Goal: Task Accomplishment & Management: Complete application form

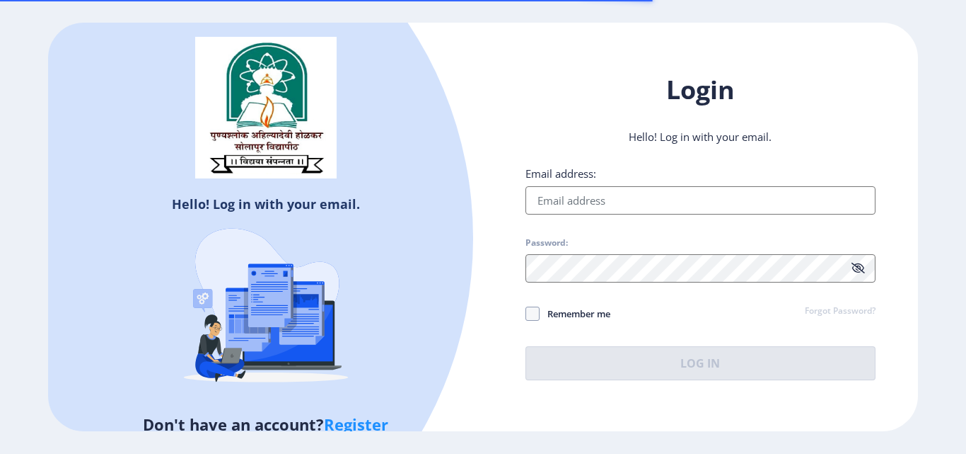
click at [574, 197] on input "Email address:" at bounding box center [701, 200] width 350 height 28
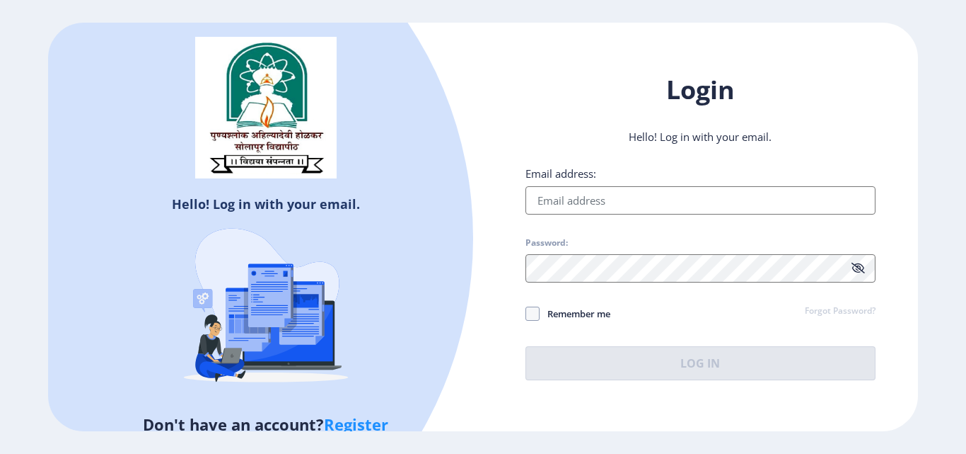
click at [574, 197] on input "Email address:" at bounding box center [701, 200] width 350 height 28
click at [367, 424] on link "Register" at bounding box center [356, 423] width 64 height 21
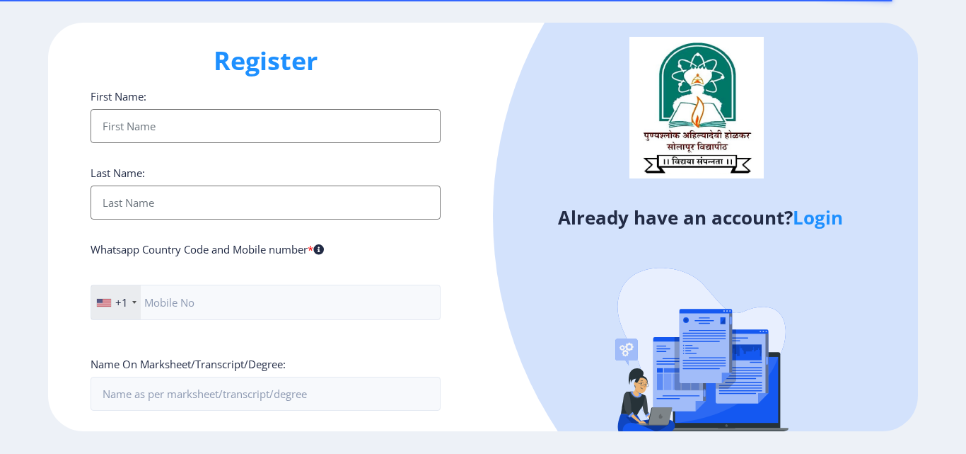
click at [217, 119] on input "First Name:" at bounding box center [266, 126] width 350 height 34
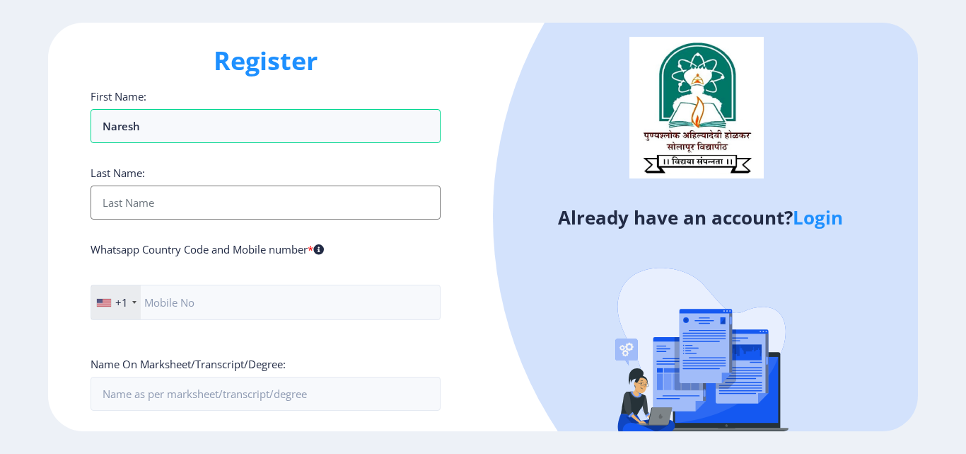
type input "Naresh"
click at [178, 212] on input "First Name:" at bounding box center [266, 202] width 350 height 34
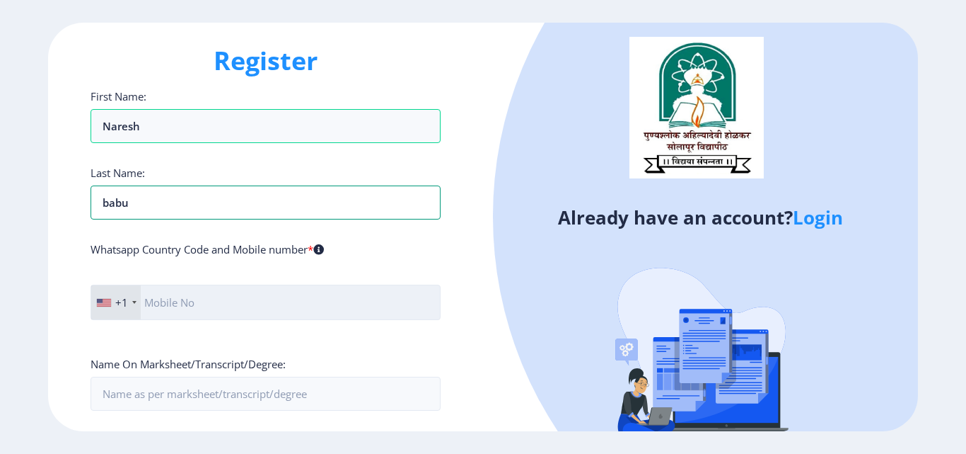
type input "babu"
click at [182, 296] on input "text" at bounding box center [266, 301] width 350 height 35
type input "7019882489"
click at [131, 304] on div "+1" at bounding box center [116, 302] width 50 height 34
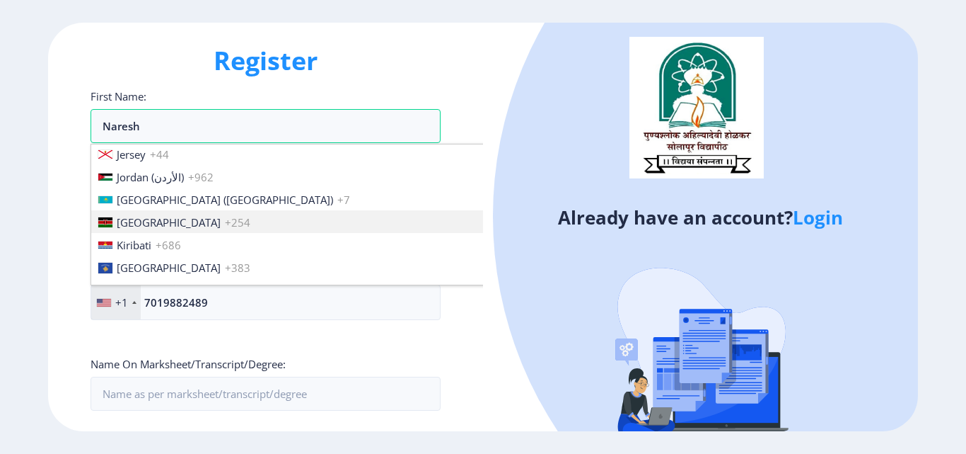
scroll to position [2123, 0]
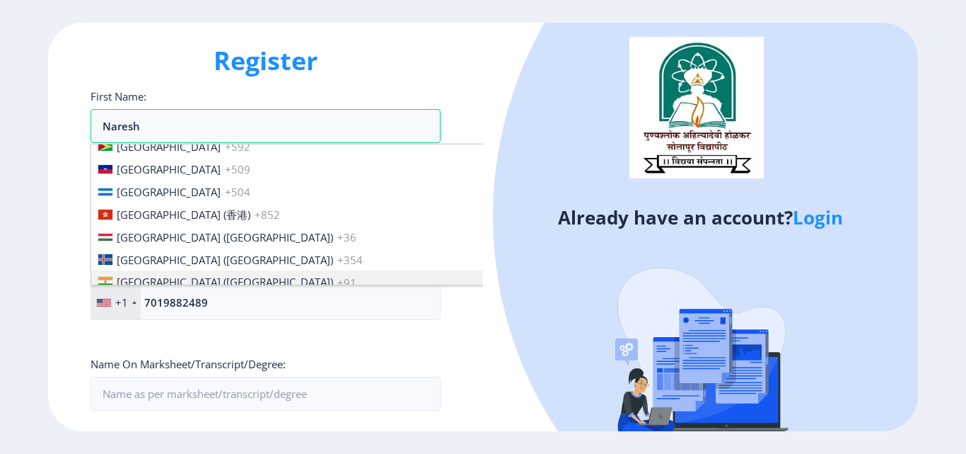
click at [163, 278] on span "[GEOGRAPHIC_DATA] ([GEOGRAPHIC_DATA])" at bounding box center [225, 282] width 216 height 14
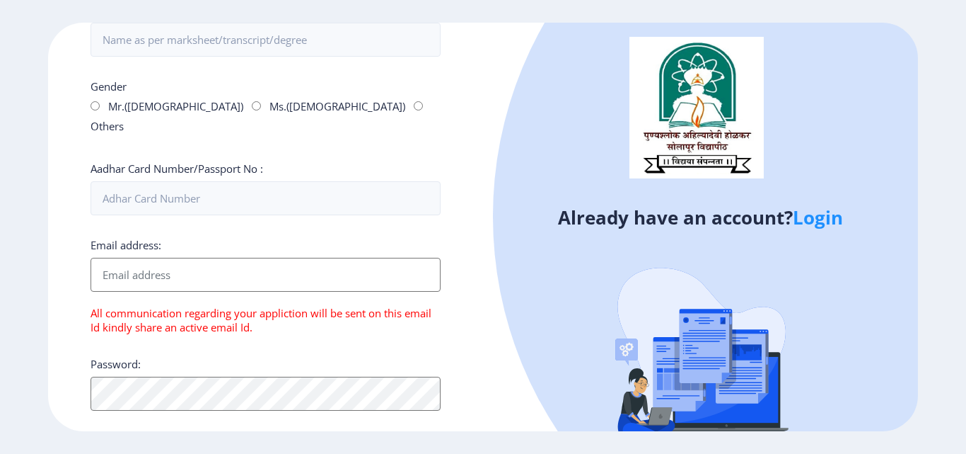
scroll to position [0, 0]
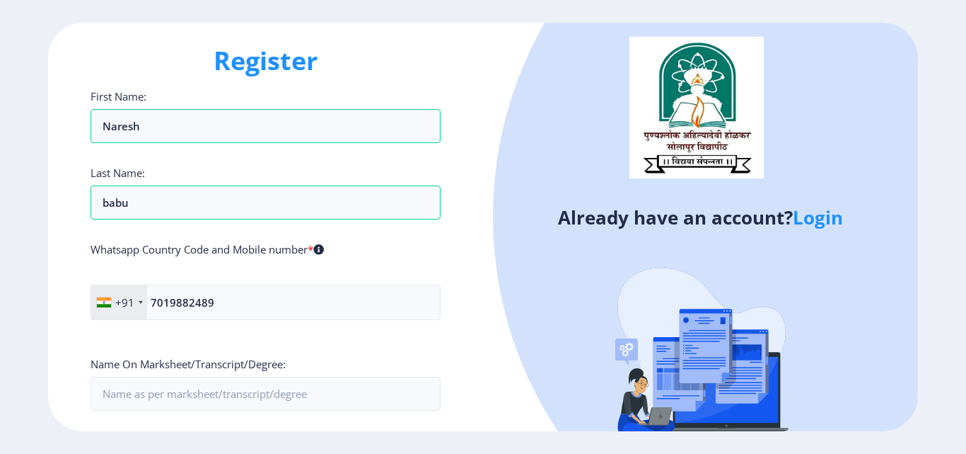
drag, startPoint x: 966, startPoint y: 99, endPoint x: 966, endPoint y: 113, distance: 14.2
click at [966, 113] on ngx-register "Register First Name: Naresh Last Name: babu Whatsapp Country Code and Mobile nu…" at bounding box center [483, 227] width 966 height 408
click at [282, 388] on input "First Name:" at bounding box center [266, 393] width 350 height 34
click at [282, 389] on input "First Name:" at bounding box center [266, 393] width 350 height 34
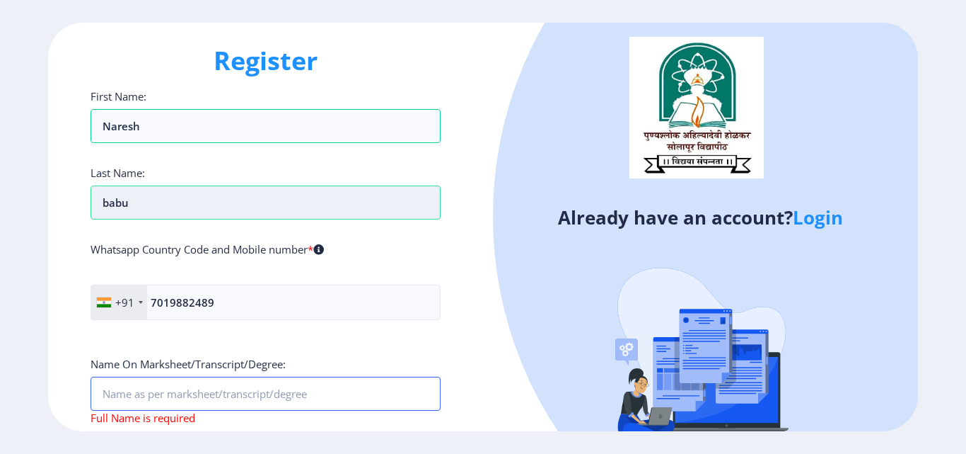
scroll to position [354, 0]
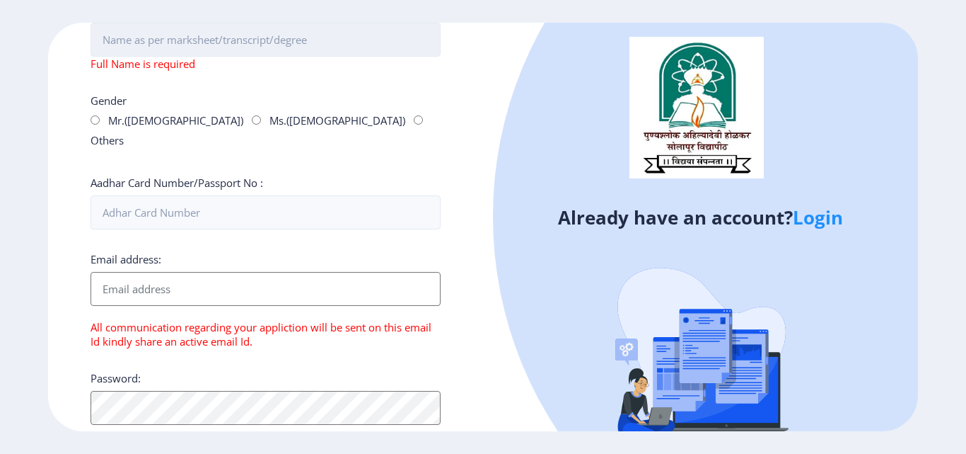
click at [204, 47] on input "First Name:" at bounding box center [266, 40] width 350 height 34
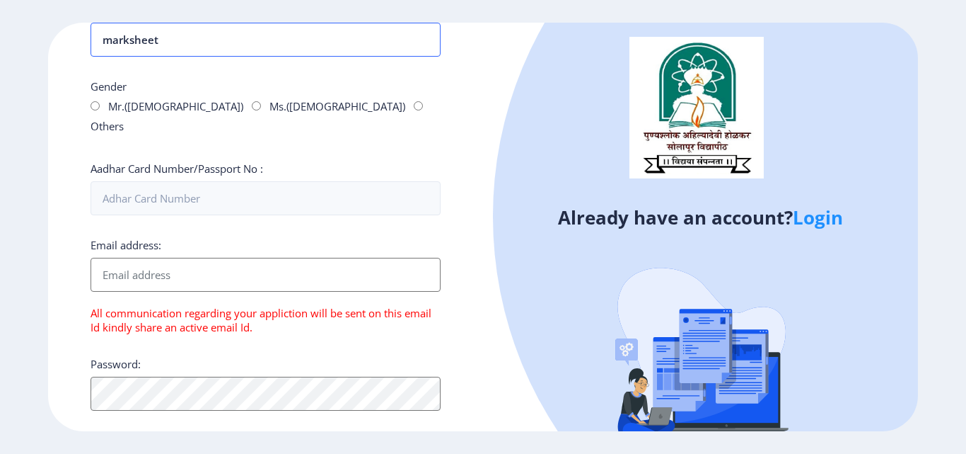
type input "marksheet"
click at [91, 104] on input "Mr.([DEMOGRAPHIC_DATA])" at bounding box center [95, 105] width 9 height 9
radio input "true"
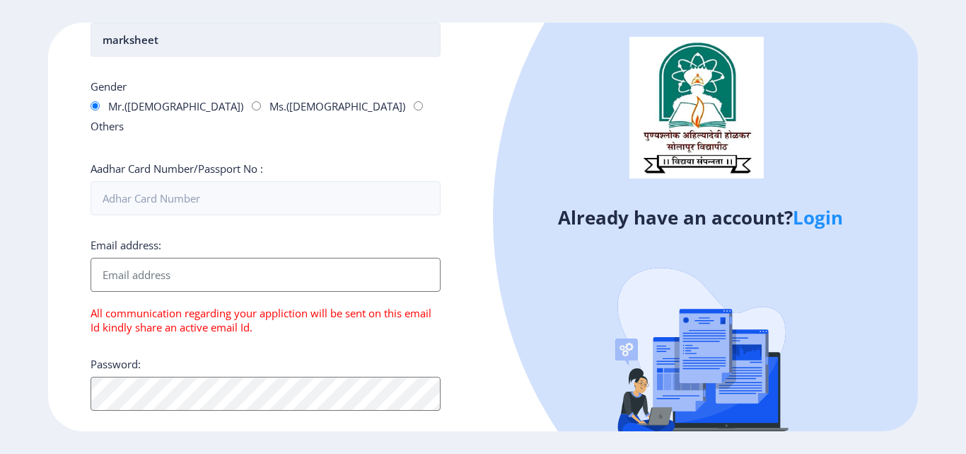
click at [190, 42] on input "marksheet" at bounding box center [266, 40] width 350 height 34
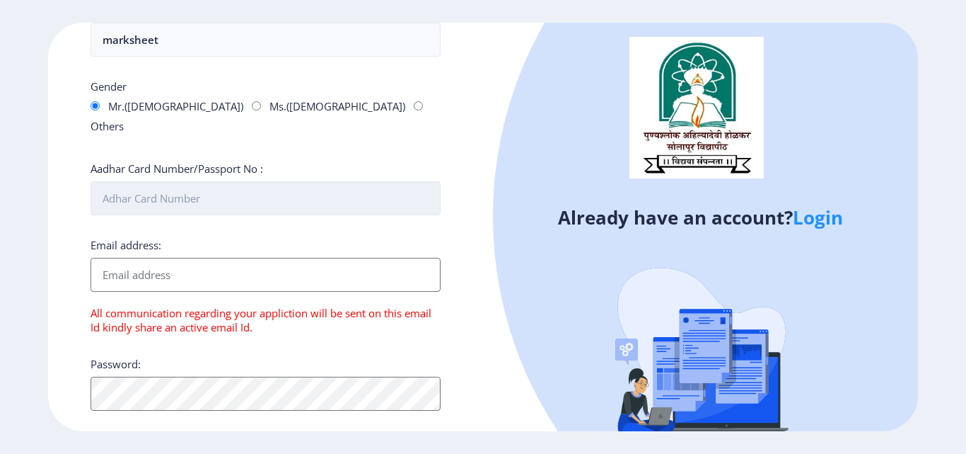
click at [205, 181] on input "Aadhar Card Number/Passport No :" at bounding box center [266, 198] width 350 height 34
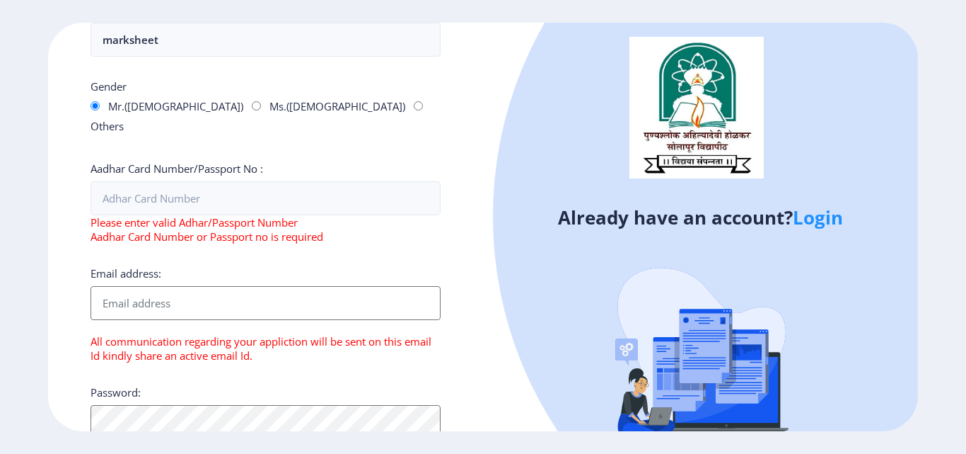
click at [206, 286] on input "Email address:" at bounding box center [266, 303] width 350 height 34
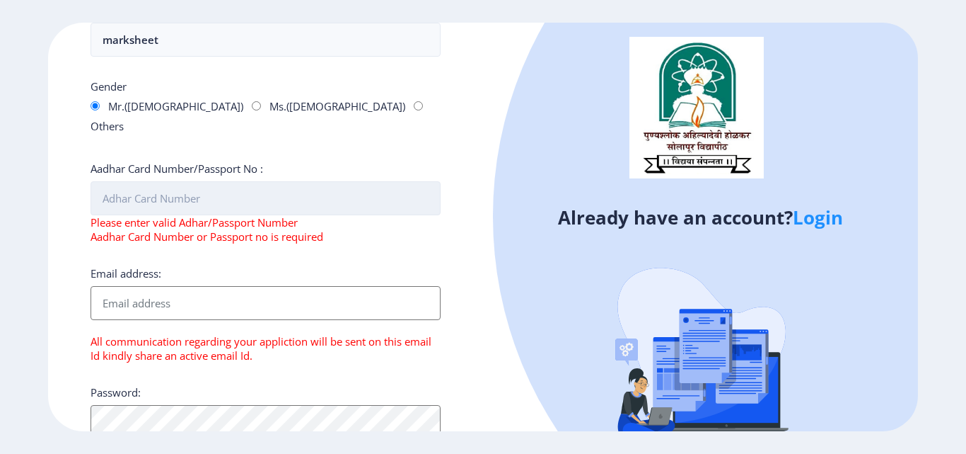
click at [214, 190] on input "Aadhar Card Number/Passport No :" at bounding box center [266, 198] width 350 height 34
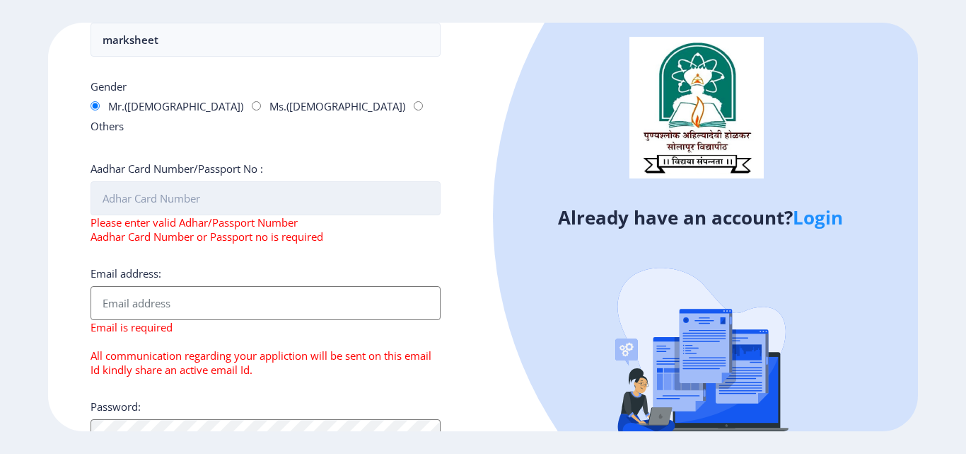
click at [187, 181] on input "Aadhar Card Number/Passport No :" at bounding box center [266, 198] width 350 height 34
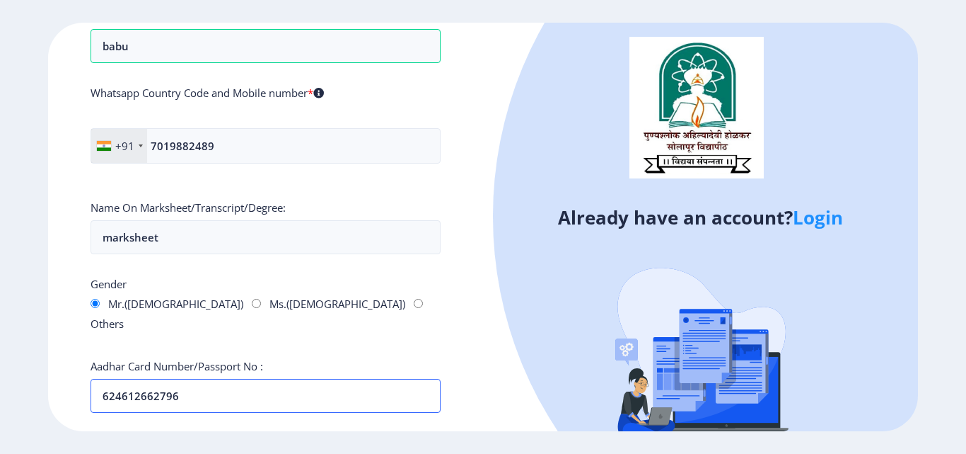
scroll to position [482, 0]
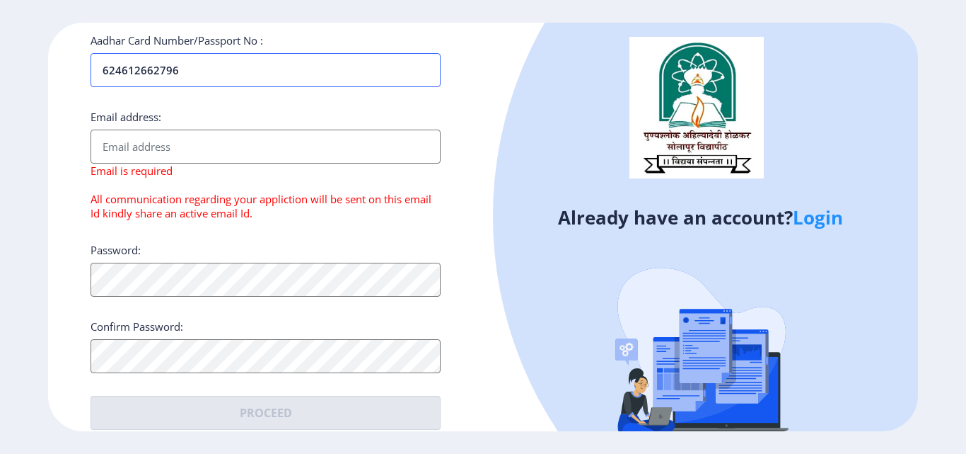
type input "624612662796"
click at [191, 129] on input "Email address:" at bounding box center [266, 146] width 350 height 34
click at [232, 129] on input "Email address:" at bounding box center [266, 146] width 350 height 34
paste input "[PERSON_NAME][EMAIL_ADDRESS][DOMAIN_NAME]"
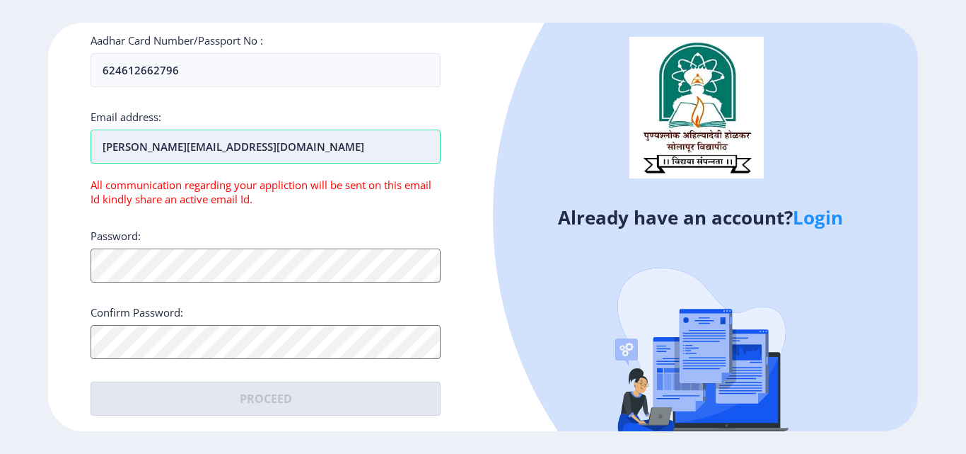
scroll to position [468, 0]
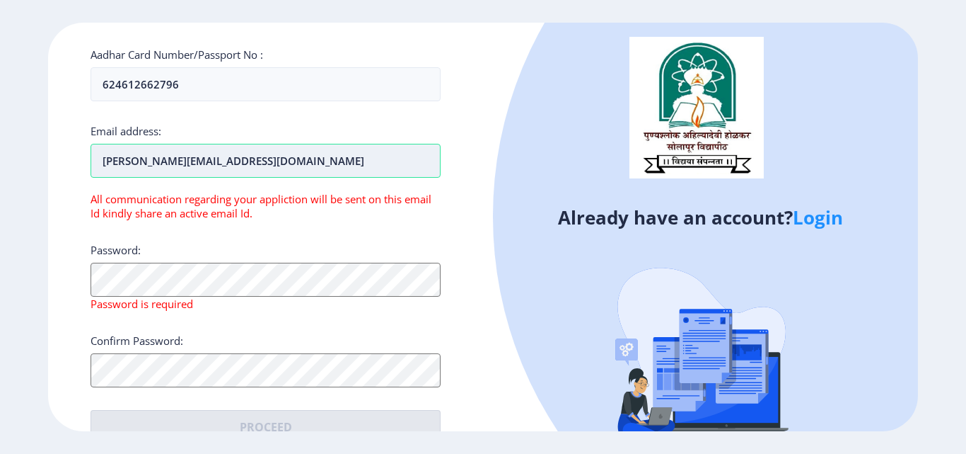
click at [103, 144] on input "[PERSON_NAME][EMAIL_ADDRESS][DOMAIN_NAME]" at bounding box center [266, 161] width 350 height 34
click at [338, 144] on input "[PERSON_NAME][EMAIL_ADDRESS][DOMAIN_NAME]" at bounding box center [266, 161] width 350 height 34
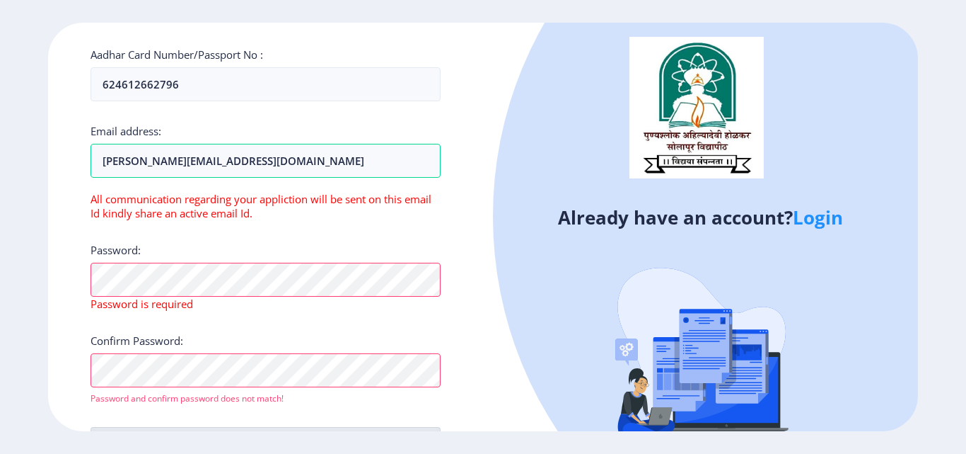
click at [260, 304] on div "First Name: Naresh Last Name: babu Whatsapp Country Code and Mobile number * +9…" at bounding box center [266, 40] width 350 height 839
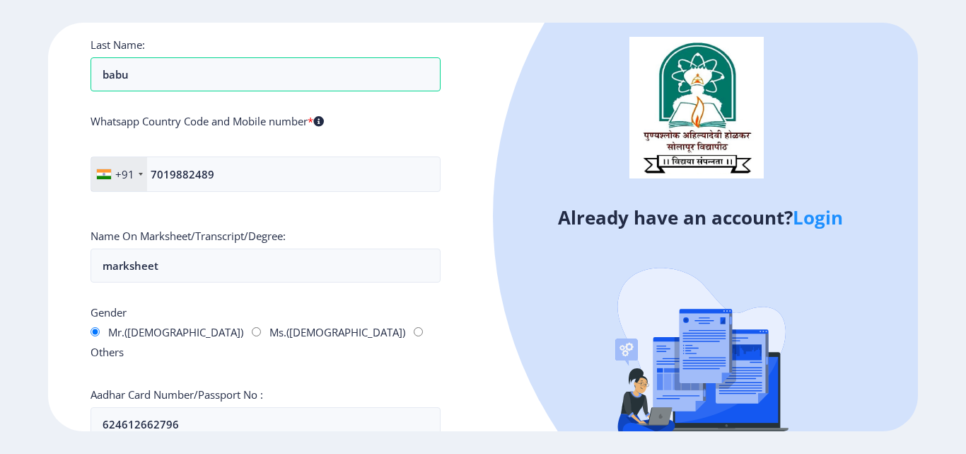
scroll to position [482, 0]
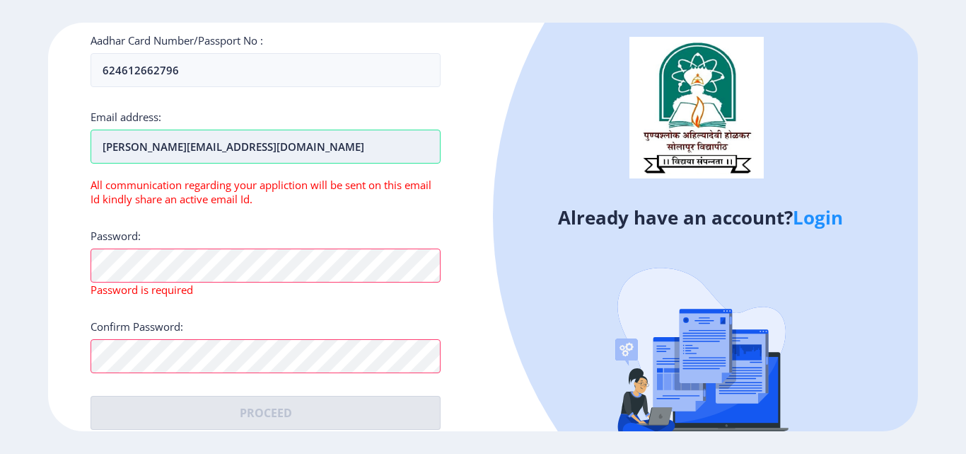
click at [97, 130] on input "[PERSON_NAME][EMAIL_ADDRESS][DOMAIN_NAME]" at bounding box center [266, 146] width 350 height 34
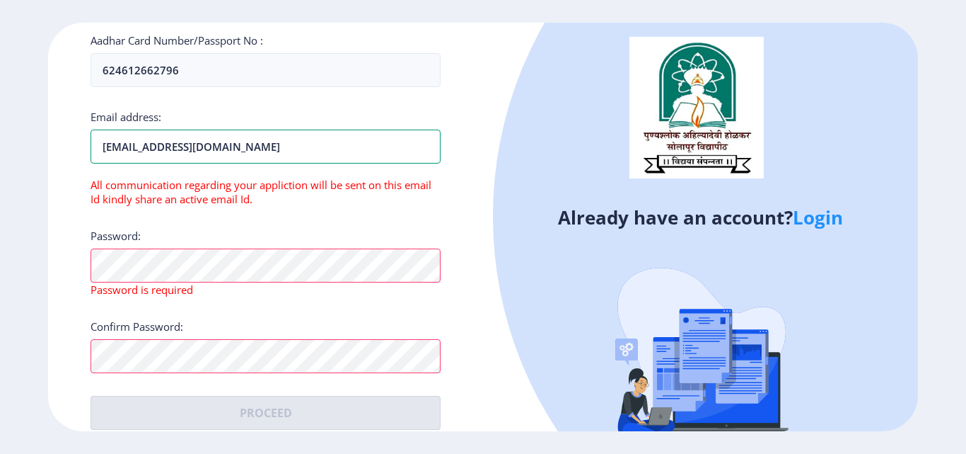
type input "[PERSON_NAME][EMAIL_ADDRESS][DOMAIN_NAME]"
click at [301, 197] on div "First Name: Naresh Last Name: babu Whatsapp Country Code and Mobile number * +9…" at bounding box center [266, 18] width 350 height 822
click at [308, 206] on div "First Name: Naresh Last Name: babu Whatsapp Country Code and Mobile number * +9…" at bounding box center [266, 18] width 350 height 822
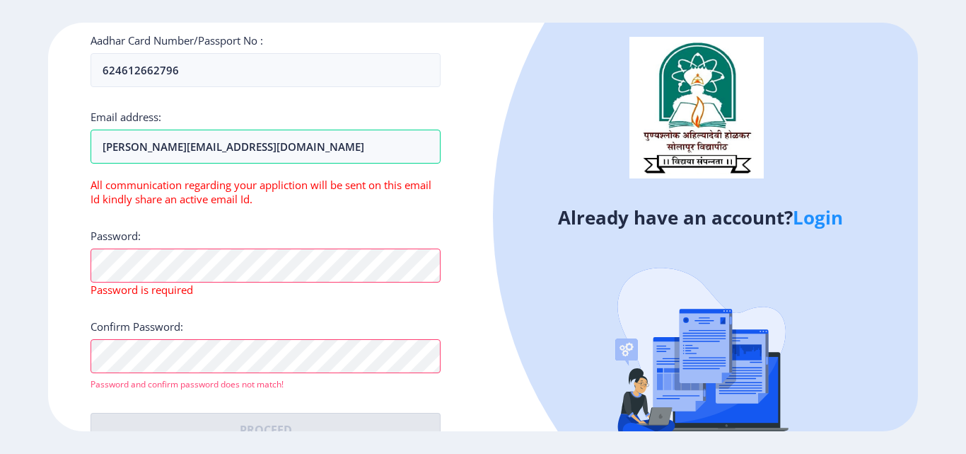
click at [463, 415] on div "Register First Name: Naresh Last Name: babu Whatsapp Country Code and Mobile nu…" at bounding box center [265, 227] width 435 height 408
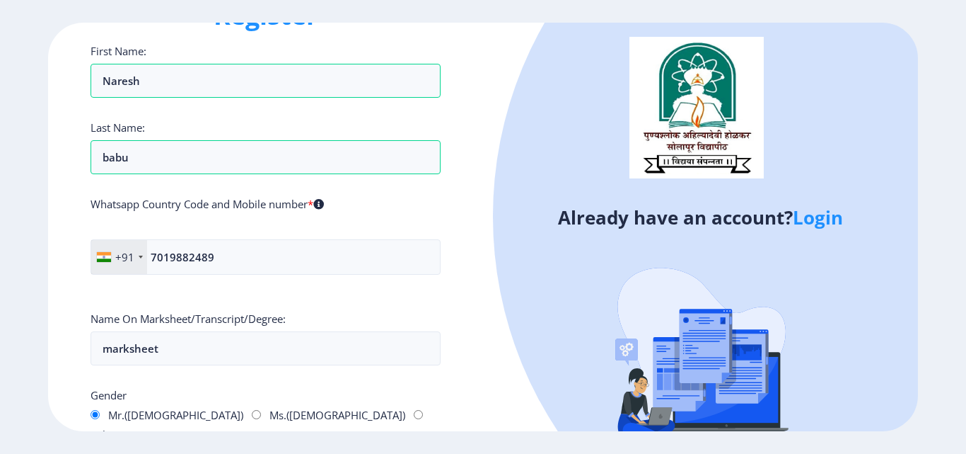
scroll to position [0, 0]
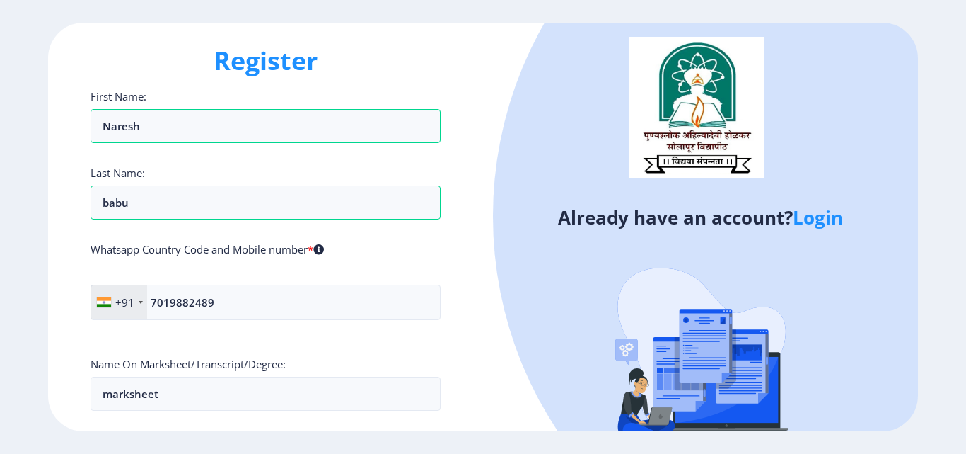
click at [324, 246] on icon at bounding box center [318, 249] width 11 height 11
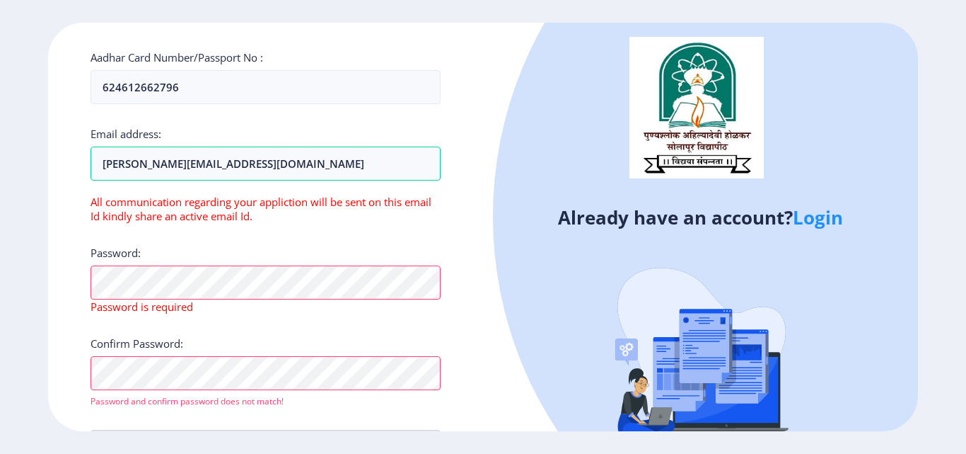
scroll to position [499, 0]
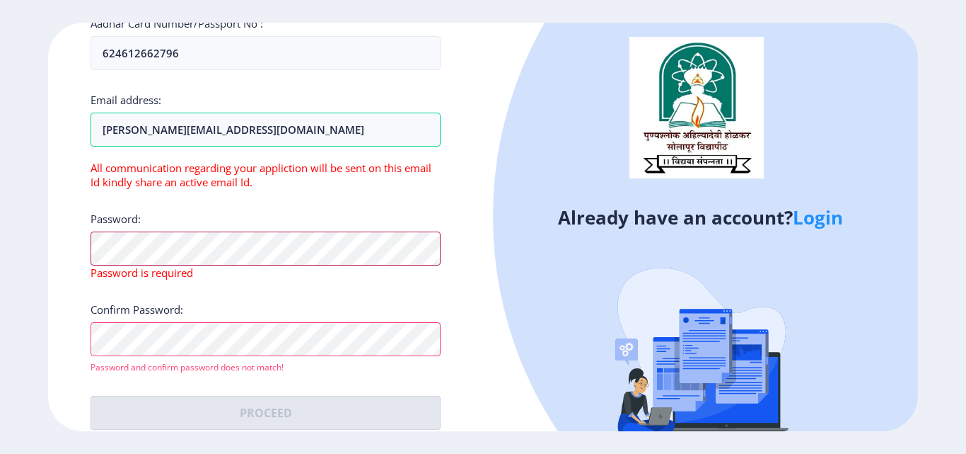
click at [0, 230] on ngx-register "Register First Name: Naresh Last Name: babu Whatsapp Country Code and Mobile nu…" at bounding box center [483, 227] width 966 height 408
click at [0, 291] on ngx-register "Register First Name: Naresh Last Name: babu Whatsapp Country Code and Mobile nu…" at bounding box center [483, 227] width 966 height 408
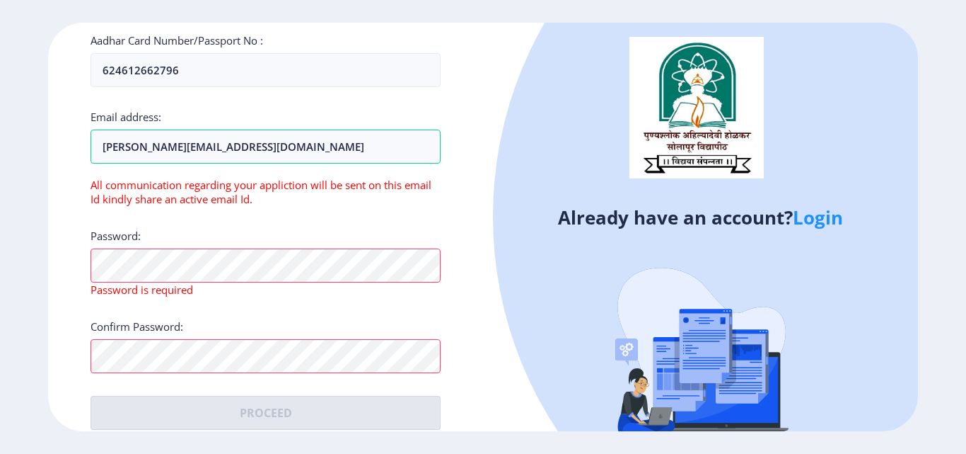
scroll to position [128, 0]
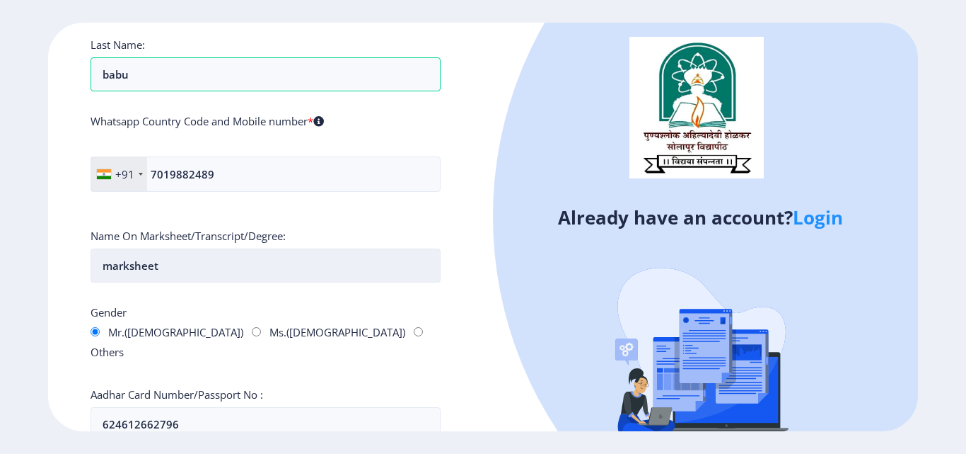
click at [214, 271] on input "marksheet" at bounding box center [266, 265] width 350 height 34
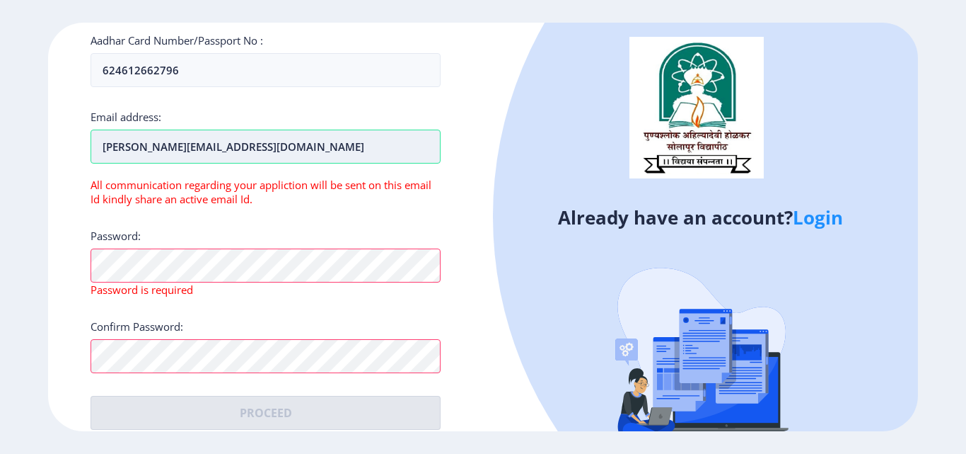
type input "marksheet verification"
click at [254, 129] on input "[PERSON_NAME][EMAIL_ADDRESS][DOMAIN_NAME]" at bounding box center [266, 146] width 350 height 34
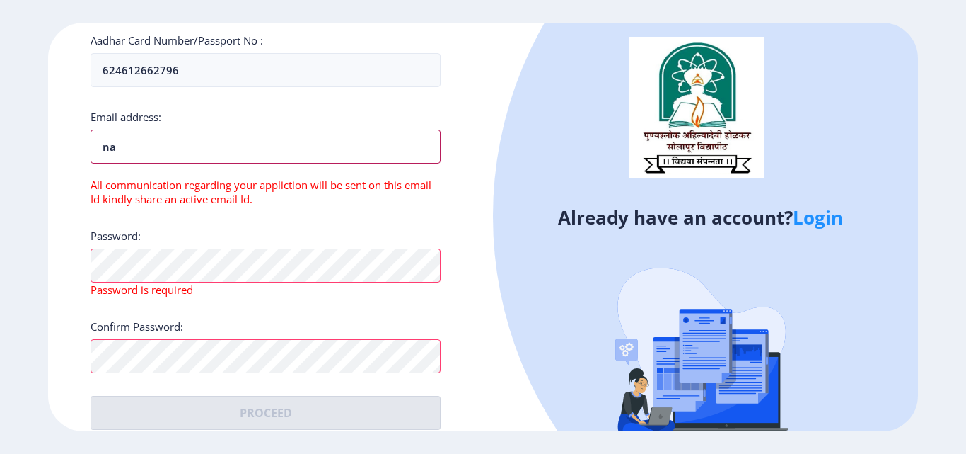
type input "n"
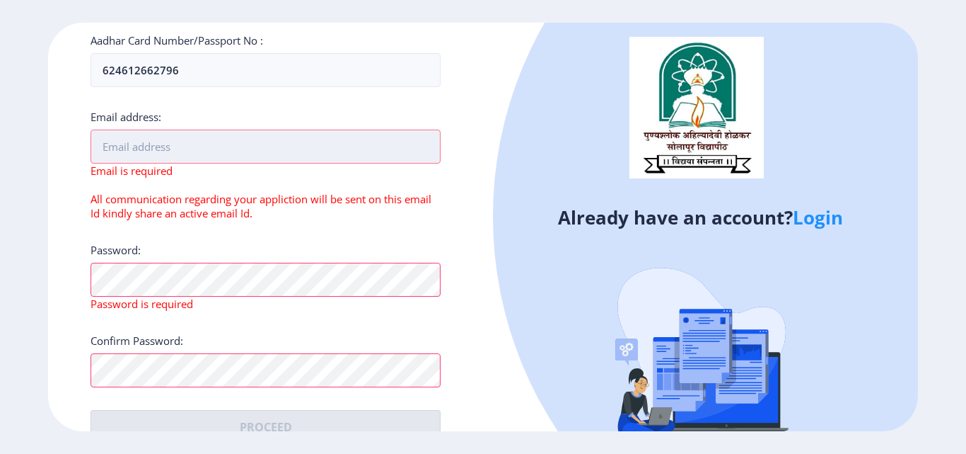
paste input "iscreeningconfirmation@gmail.com"
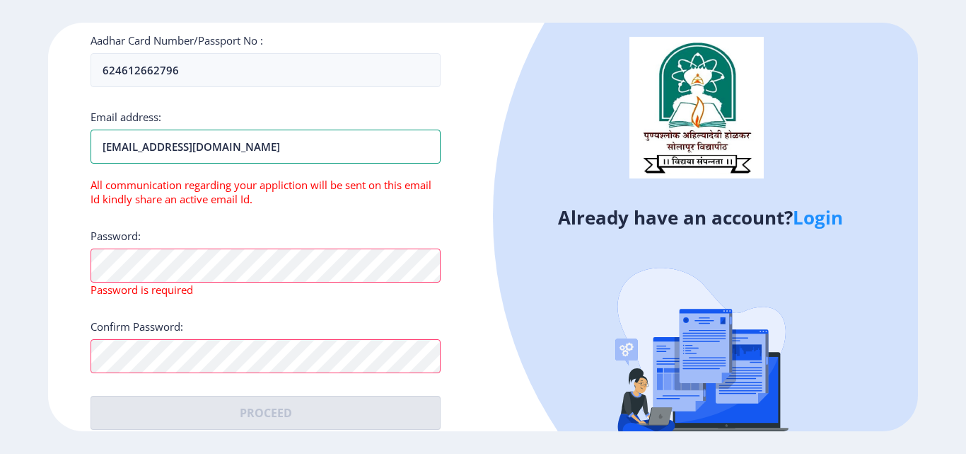
type input "iscreeningconfirmation@gmail.com"
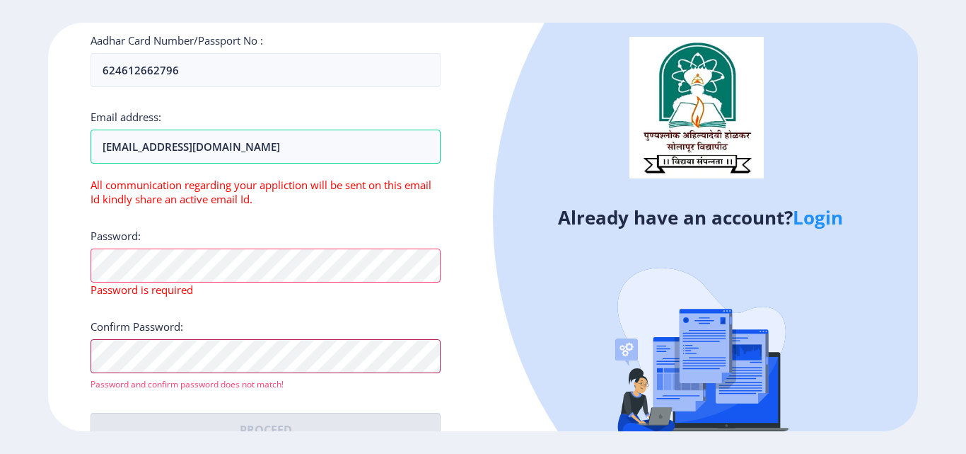
click at [0, 343] on ngx-register "Register First Name: Naresh Last Name: babu Whatsapp Country Code and Mobile nu…" at bounding box center [483, 227] width 966 height 408
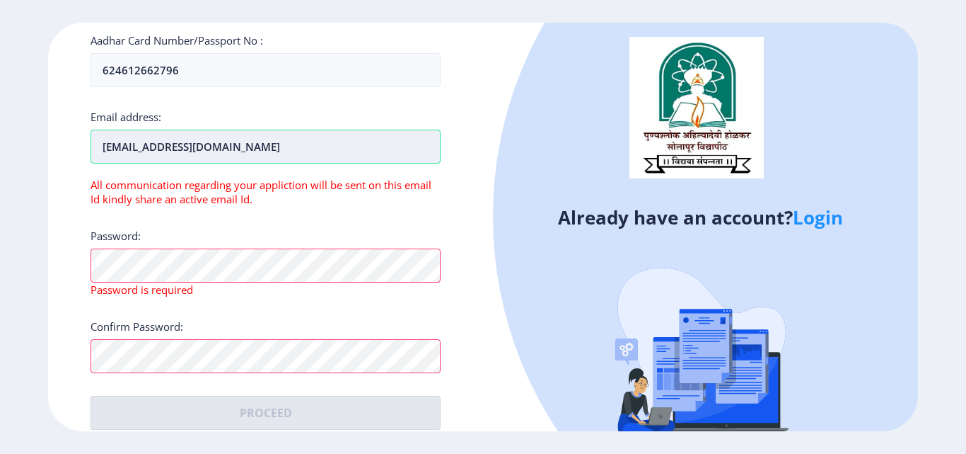
click at [308, 134] on input "iscreeningconfirmation@gmail.com" at bounding box center [266, 146] width 350 height 34
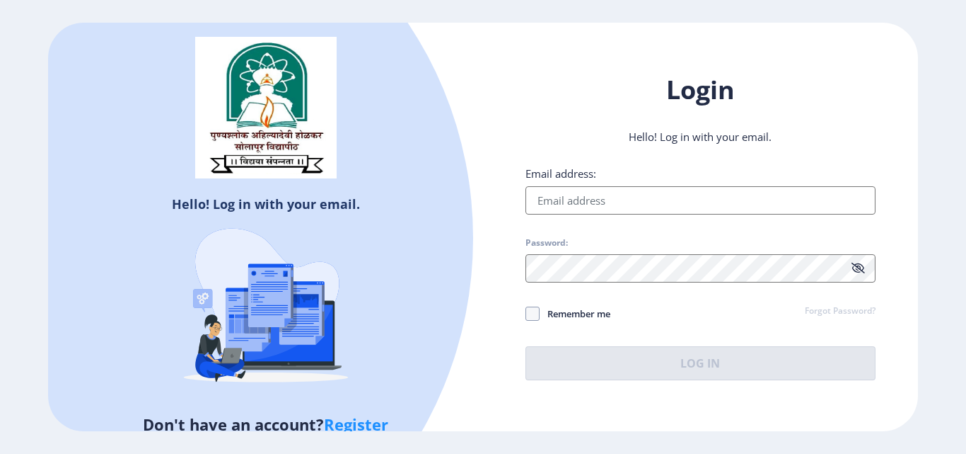
click at [366, 424] on link "Register" at bounding box center [356, 423] width 64 height 21
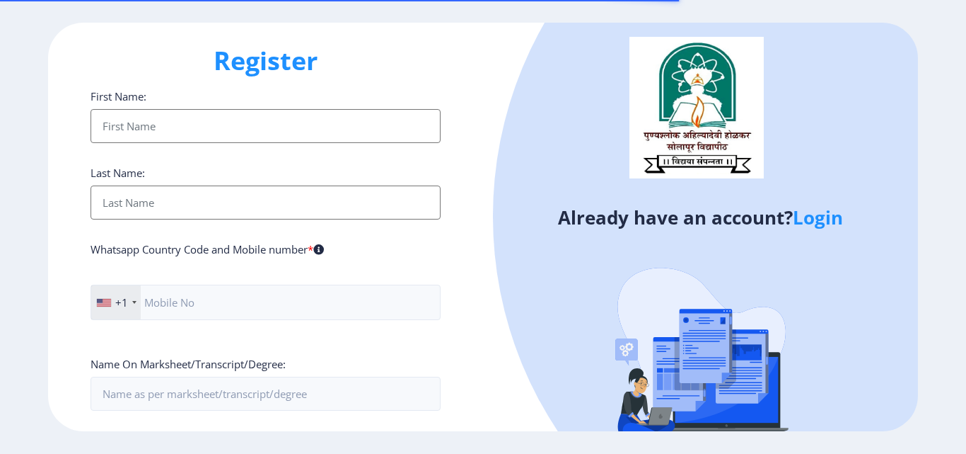
click at [199, 132] on input "First Name:" at bounding box center [266, 126] width 350 height 34
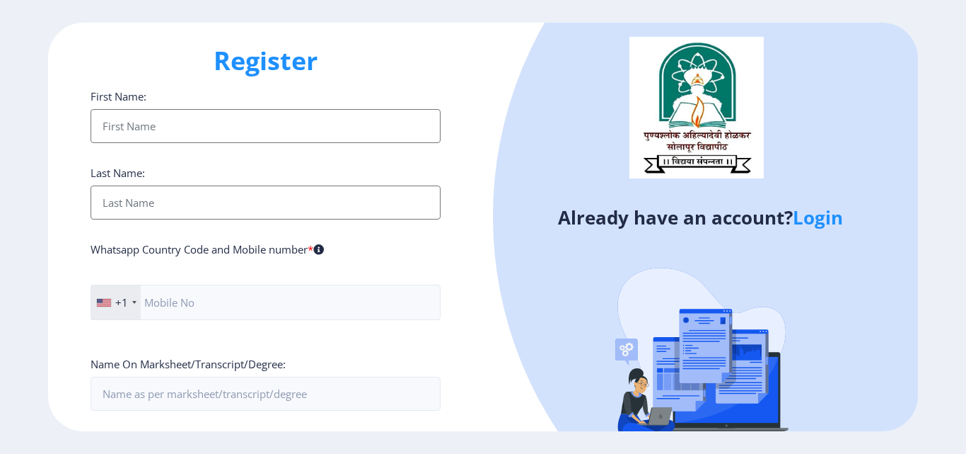
type input "Naresh"
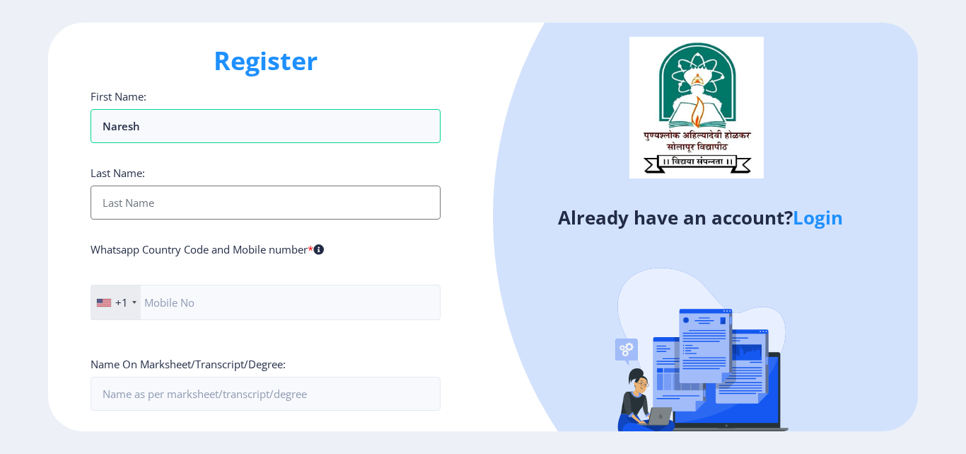
click at [173, 190] on input "First Name:" at bounding box center [266, 202] width 350 height 34
type input "Naresh"
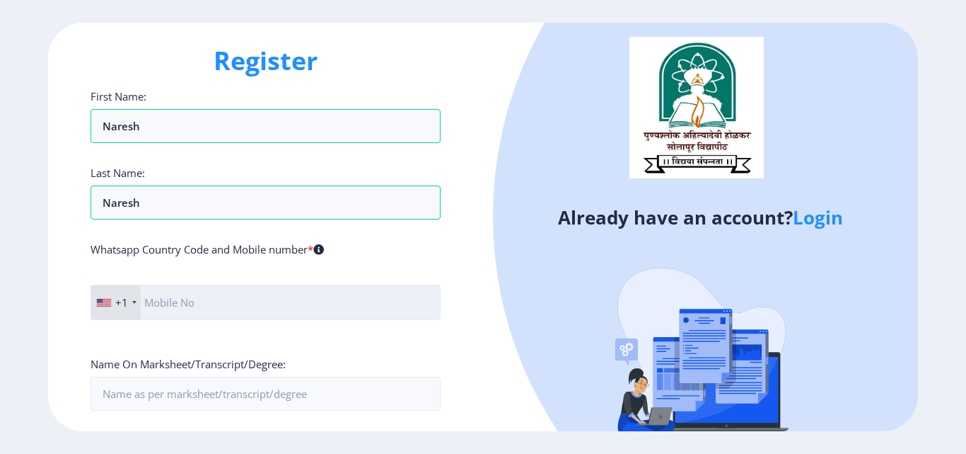
click at [173, 303] on input "text" at bounding box center [266, 301] width 350 height 35
click at [185, 303] on input "text" at bounding box center [266, 301] width 350 height 35
click at [178, 309] on input "text" at bounding box center [266, 301] width 350 height 35
type input "7019882489"
click at [132, 315] on div "+1" at bounding box center [116, 302] width 50 height 34
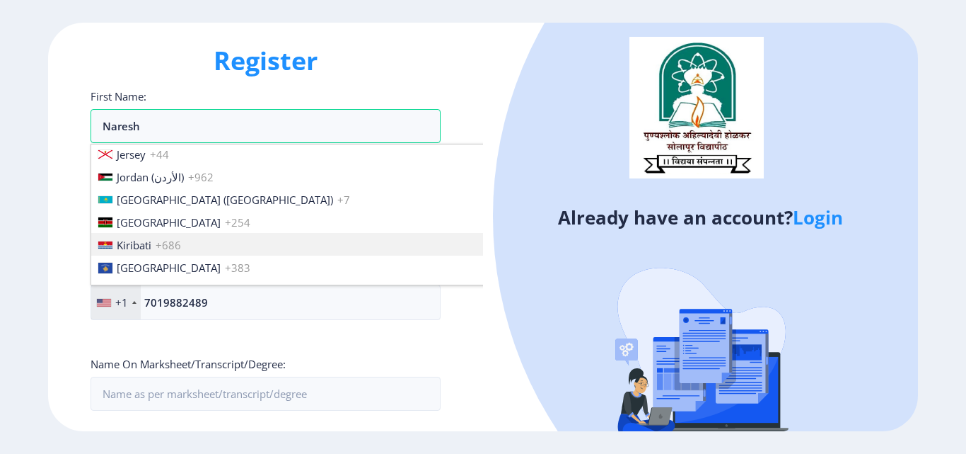
scroll to position [2123, 0]
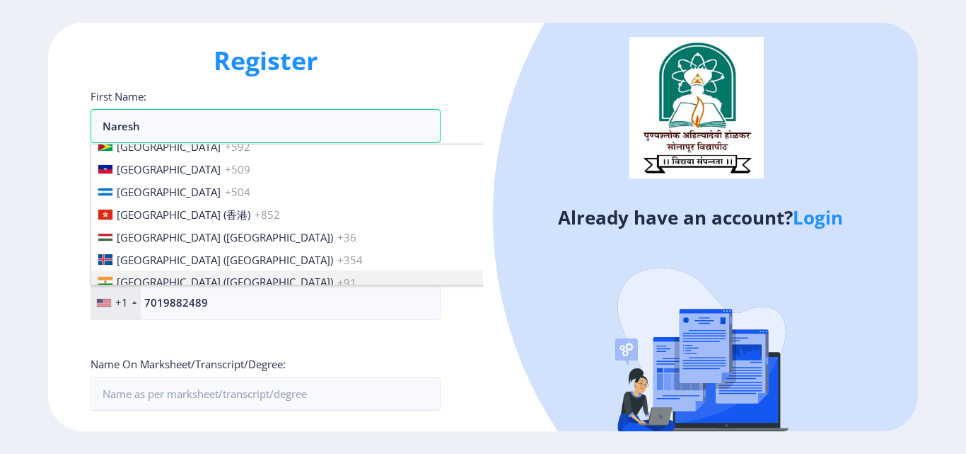
click at [156, 282] on span "[GEOGRAPHIC_DATA] ([GEOGRAPHIC_DATA])" at bounding box center [225, 282] width 216 height 14
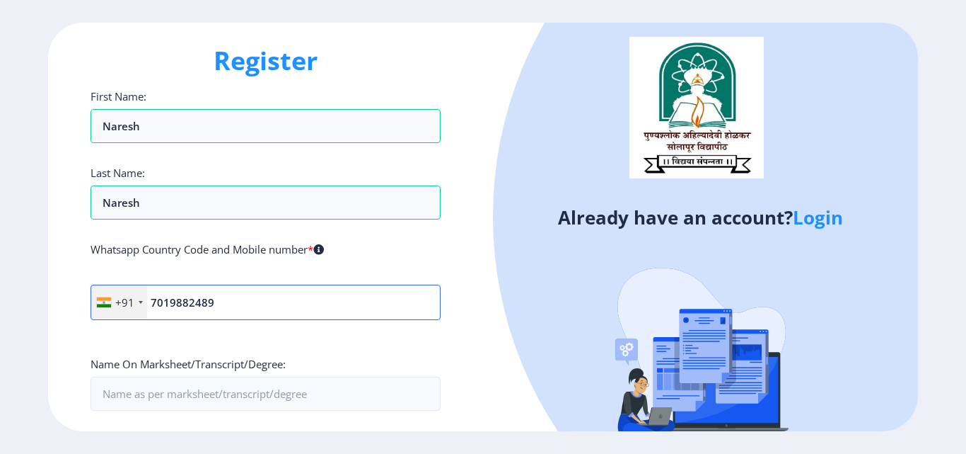
scroll to position [354, 0]
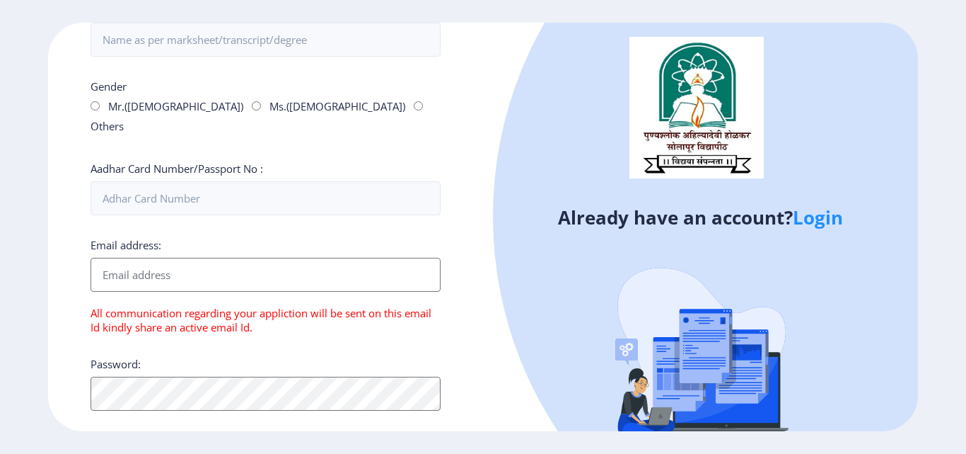
click at [94, 111] on div "Gender Mr.(Male) Ms.(Female) Others" at bounding box center [266, 108] width 350 height 59
click at [96, 105] on input "Mr.([DEMOGRAPHIC_DATA])" at bounding box center [95, 105] width 9 height 9
radio input "true"
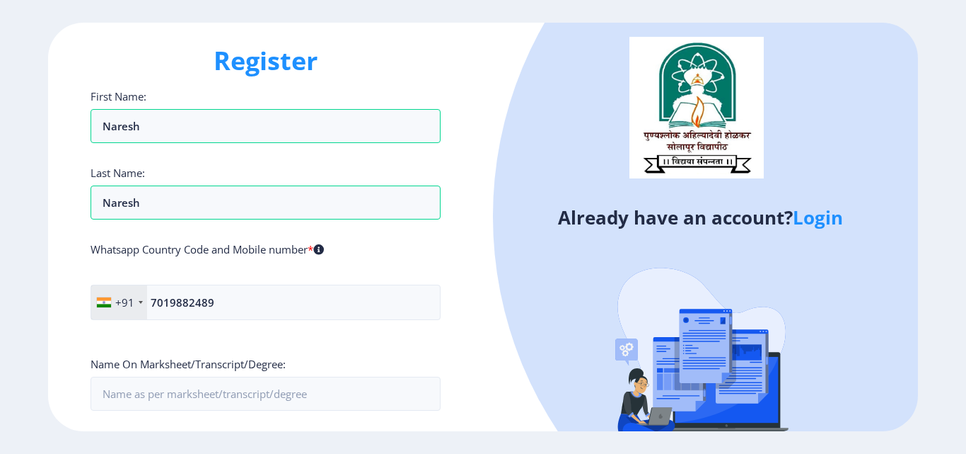
click at [200, 362] on label "Name On Marksheet/Transcript/Degree:" at bounding box center [188, 364] width 195 height 14
click at [200, 143] on input "Naresh" at bounding box center [266, 126] width 350 height 34
click at [195, 383] on input "First Name:" at bounding box center [266, 393] width 350 height 34
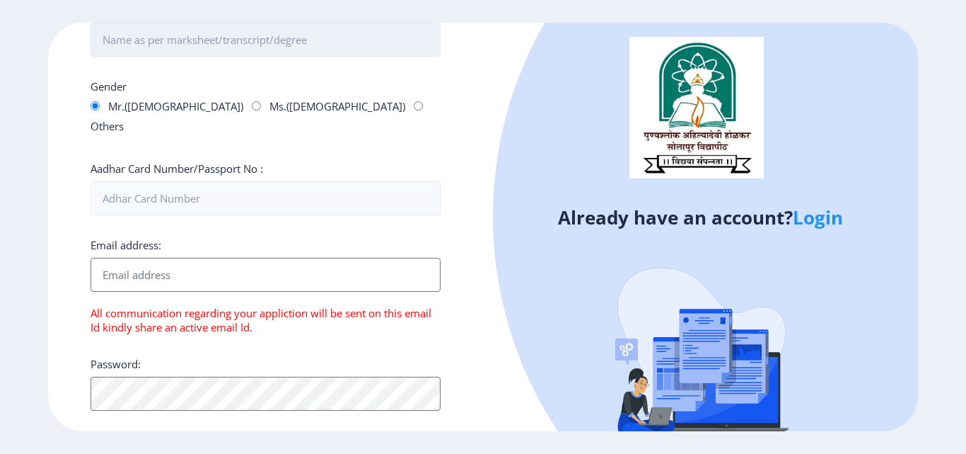
click at [169, 39] on input "First Name:" at bounding box center [266, 40] width 350 height 34
type input "Naresh"
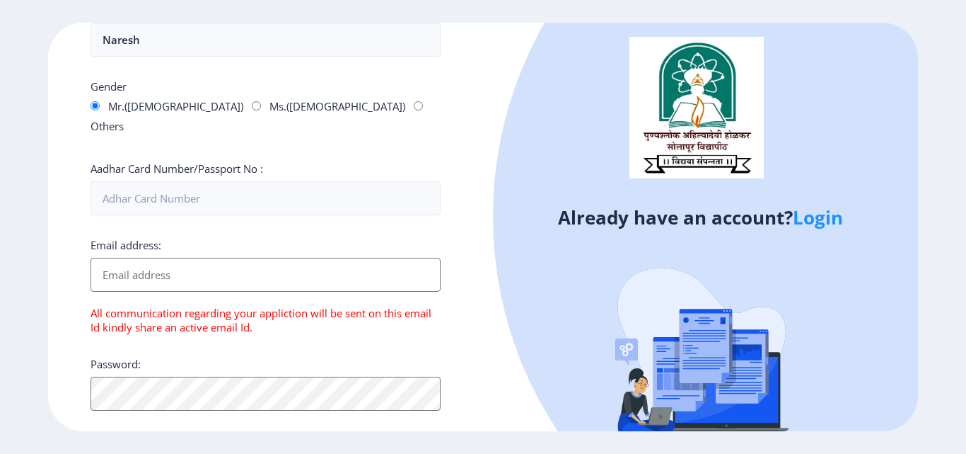
click at [199, 261] on input "Email address:" at bounding box center [266, 275] width 350 height 34
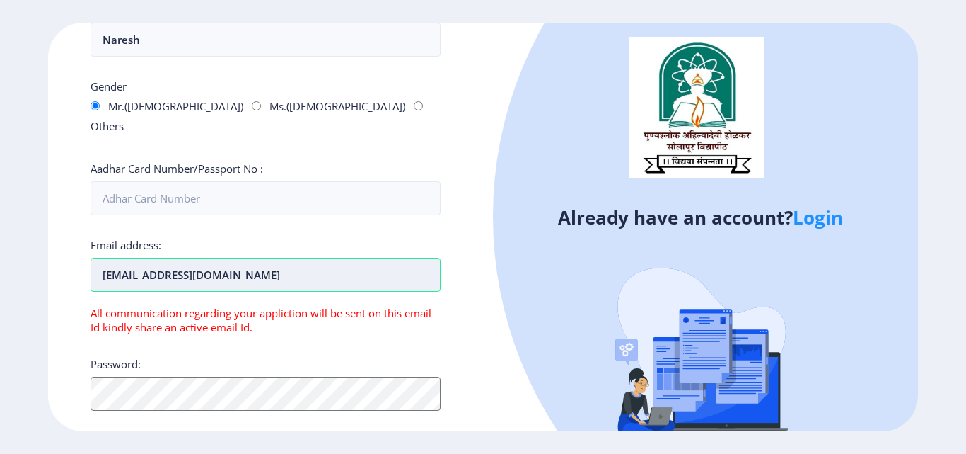
click at [263, 258] on input "iscreeningconfirmation@gmail.com" at bounding box center [266, 275] width 350 height 34
paste input "[PERSON_NAME][EMAIL_ADDRESS][DOMAIN_NAME]"
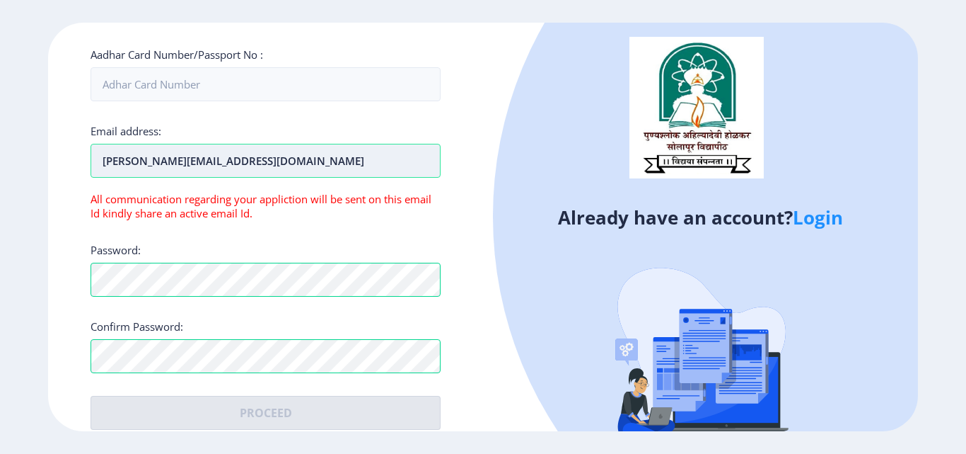
click at [261, 145] on input "[PERSON_NAME][EMAIL_ADDRESS][DOMAIN_NAME]" at bounding box center [266, 161] width 350 height 34
click at [299, 147] on input "[PERSON_NAME][EMAIL_ADDRESS][DOMAIN_NAME]" at bounding box center [266, 161] width 350 height 34
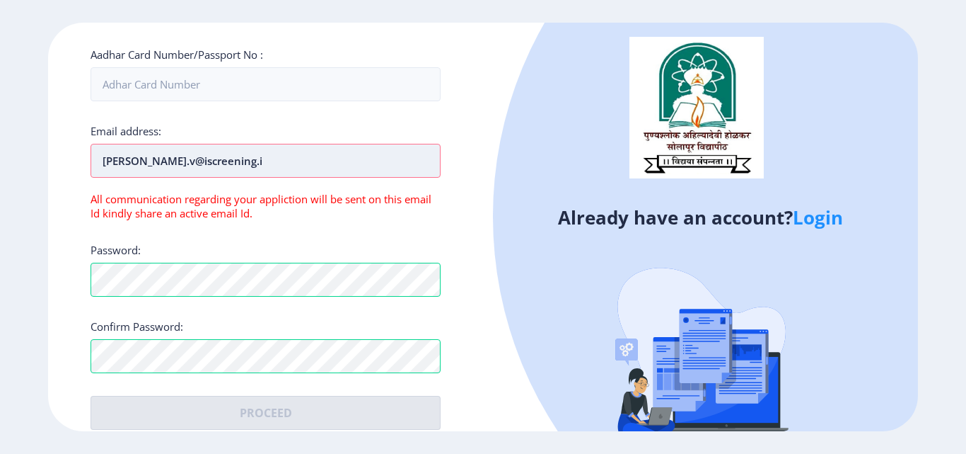
type input "[PERSON_NAME][EMAIL_ADDRESS][DOMAIN_NAME]"
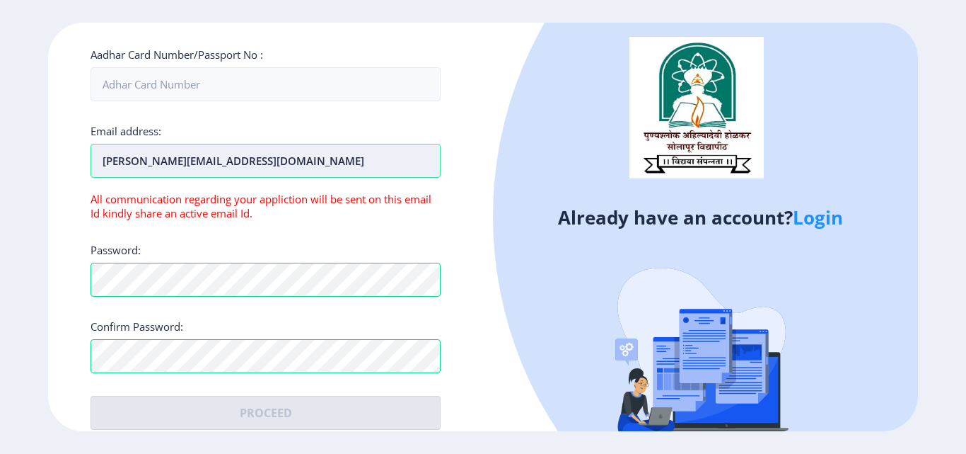
click at [101, 144] on input "[PERSON_NAME][EMAIL_ADDRESS][DOMAIN_NAME]" at bounding box center [266, 161] width 350 height 34
click at [194, 146] on input "[PERSON_NAME][EMAIL_ADDRESS][DOMAIN_NAME]" at bounding box center [266, 161] width 350 height 34
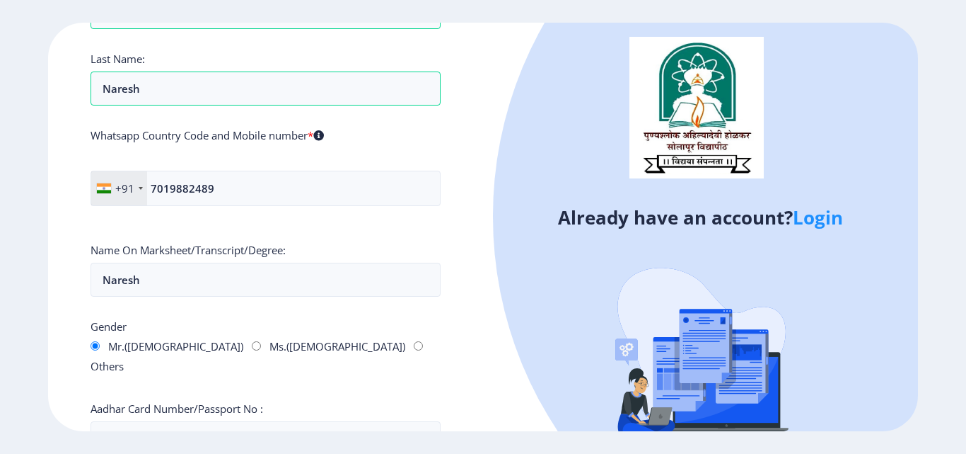
scroll to position [0, 0]
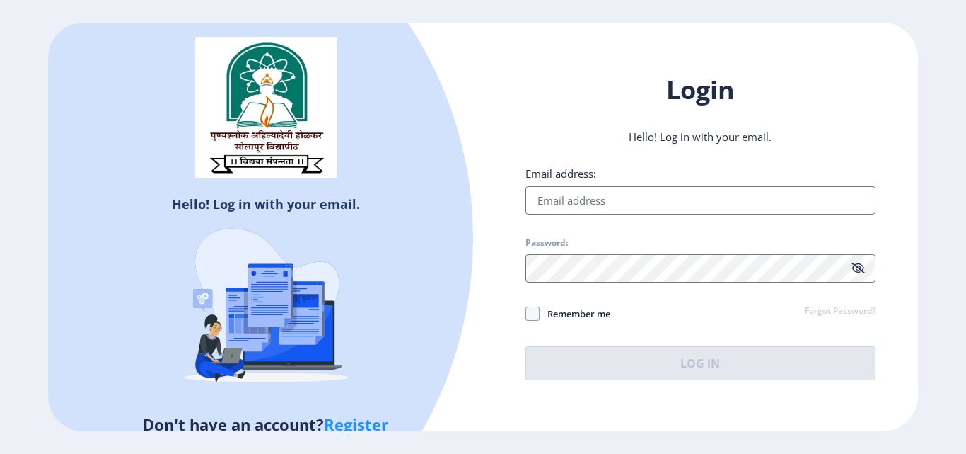
type input "[PERSON_NAME][EMAIL_ADDRESS][DOMAIN_NAME]"
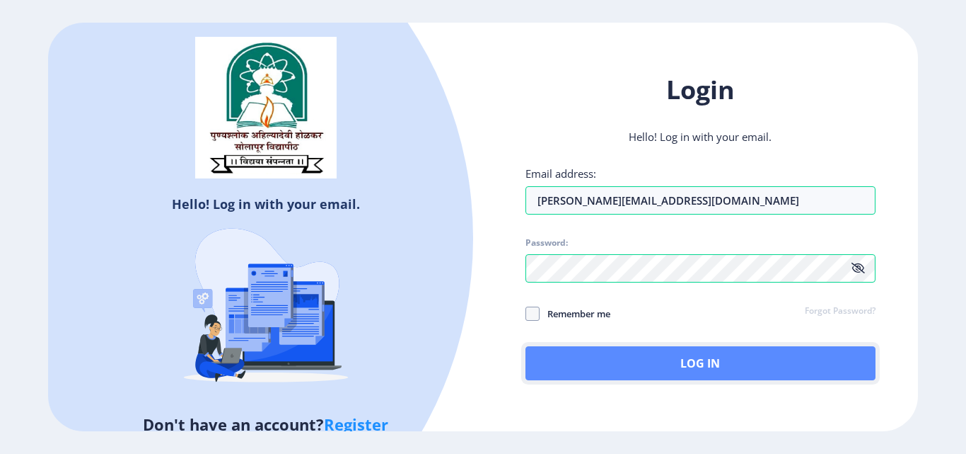
click at [612, 360] on button "Log In" at bounding box center [701, 363] width 350 height 34
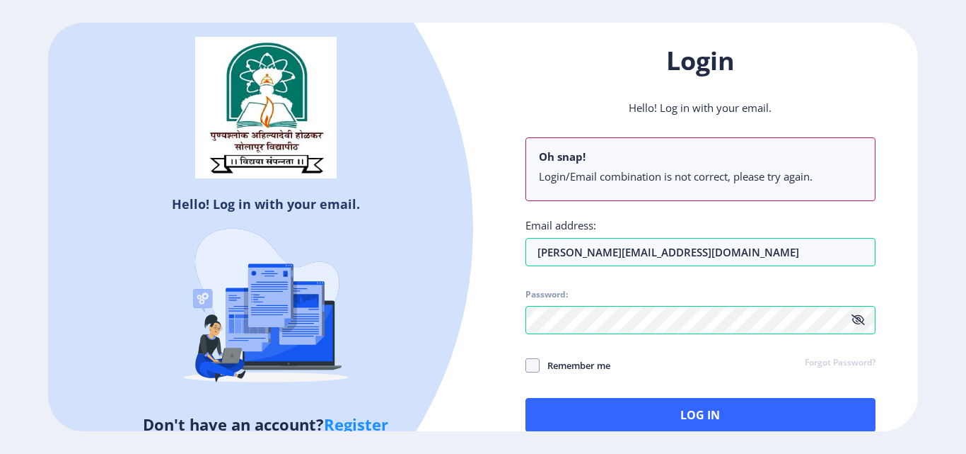
click at [858, 320] on icon at bounding box center [858, 319] width 13 height 11
click at [533, 362] on span at bounding box center [533, 365] width 14 height 14
click at [526, 365] on input "Remember me" at bounding box center [526, 365] width 1 height 1
checkbox input "true"
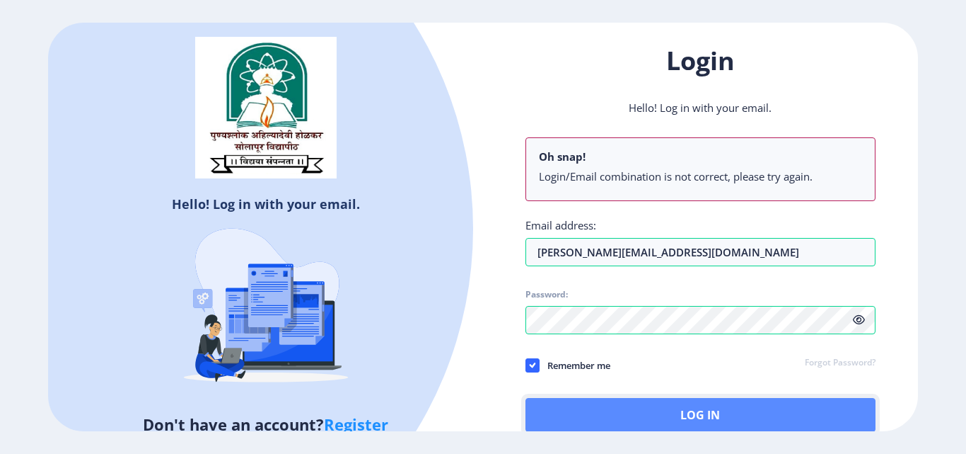
click at [623, 405] on button "Log In" at bounding box center [701, 415] width 350 height 34
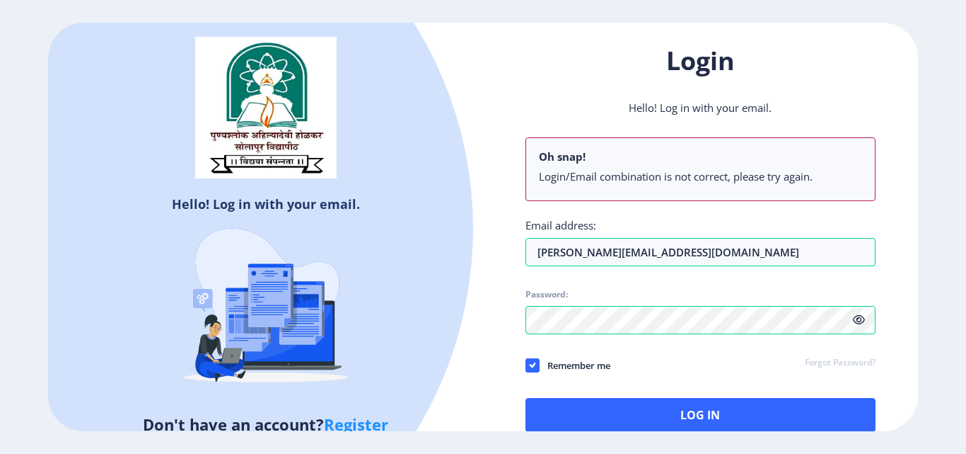
click at [364, 424] on link "Register" at bounding box center [356, 423] width 64 height 21
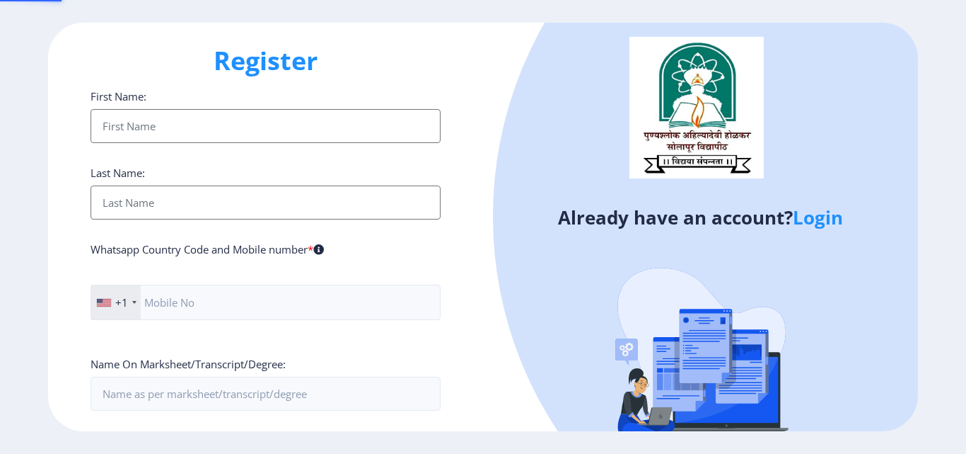
type input "[PERSON_NAME][EMAIL_ADDRESS][DOMAIN_NAME]"
click at [177, 122] on input "First Name:" at bounding box center [266, 126] width 350 height 34
type input "Naresh"
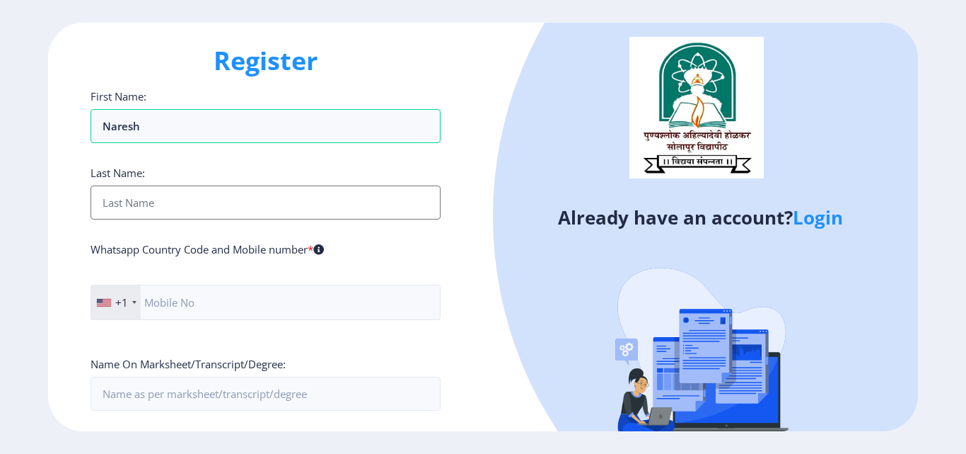
click at [175, 195] on input "First Name:" at bounding box center [266, 202] width 350 height 34
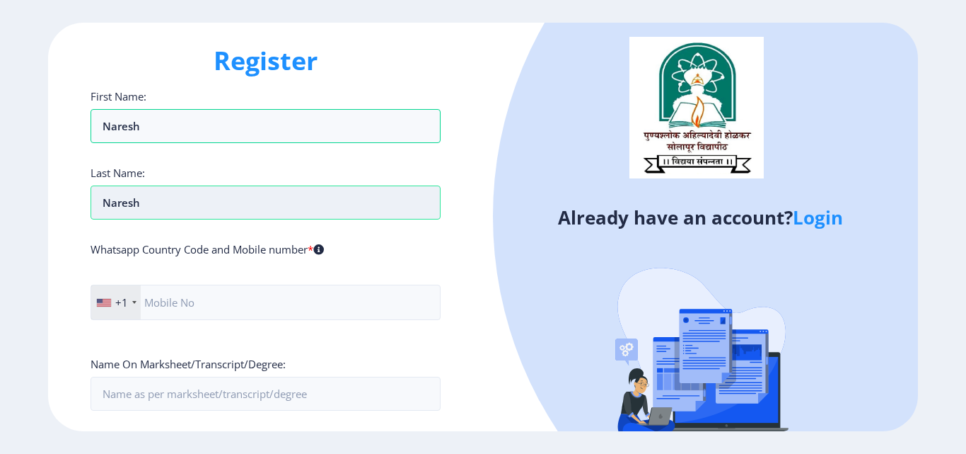
click at [172, 205] on input "Naresh" at bounding box center [266, 202] width 350 height 34
click at [151, 198] on input "babu" at bounding box center [266, 202] width 350 height 34
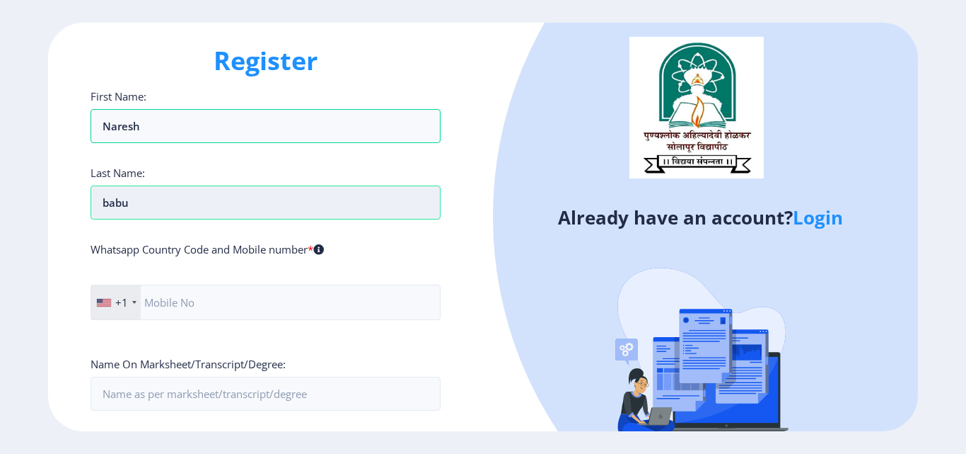
click at [151, 198] on input "babu" at bounding box center [266, 202] width 350 height 34
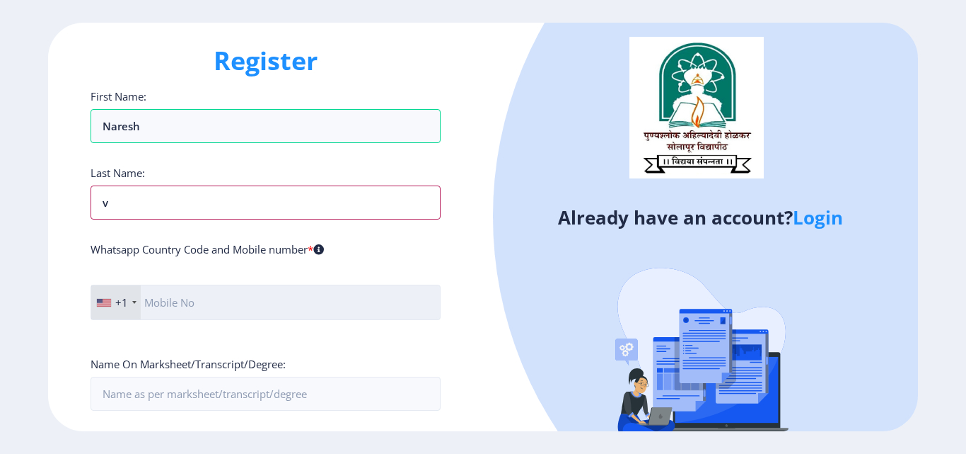
type input "v"
click at [202, 307] on input "text" at bounding box center [266, 301] width 350 height 35
type input "7019882489"
click at [129, 298] on div "+1" at bounding box center [116, 302] width 50 height 34
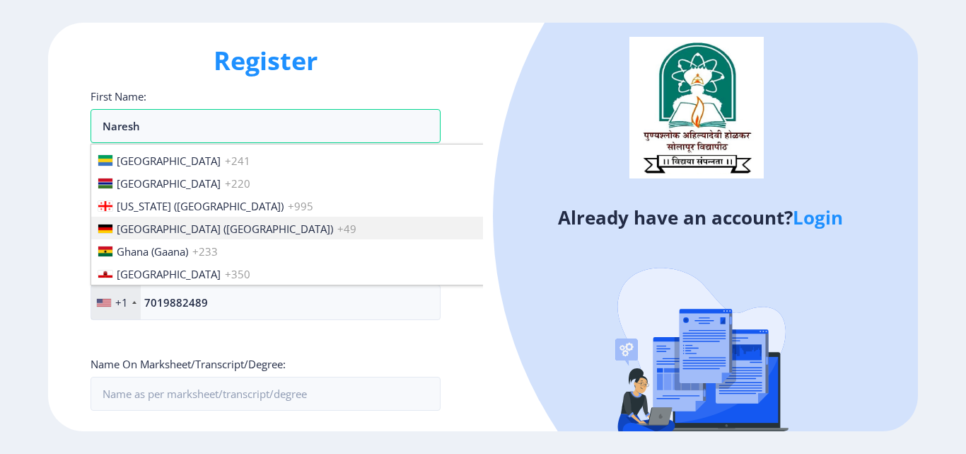
scroll to position [2123, 0]
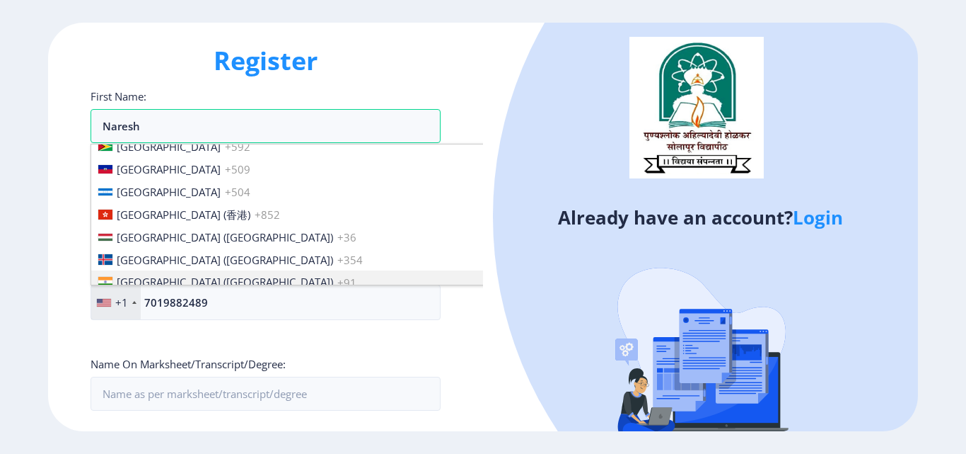
click at [173, 280] on li "India (भारत) +91" at bounding box center [315, 281] width 448 height 23
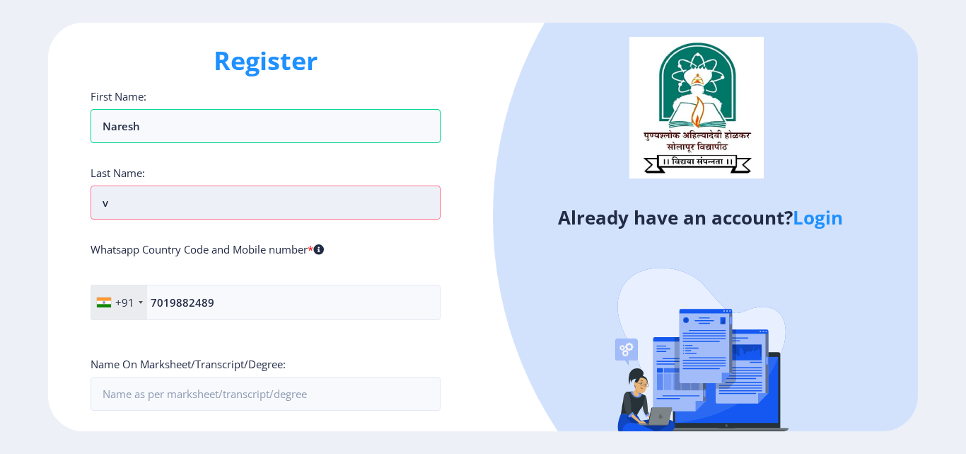
click at [231, 206] on input "v" at bounding box center [266, 202] width 350 height 34
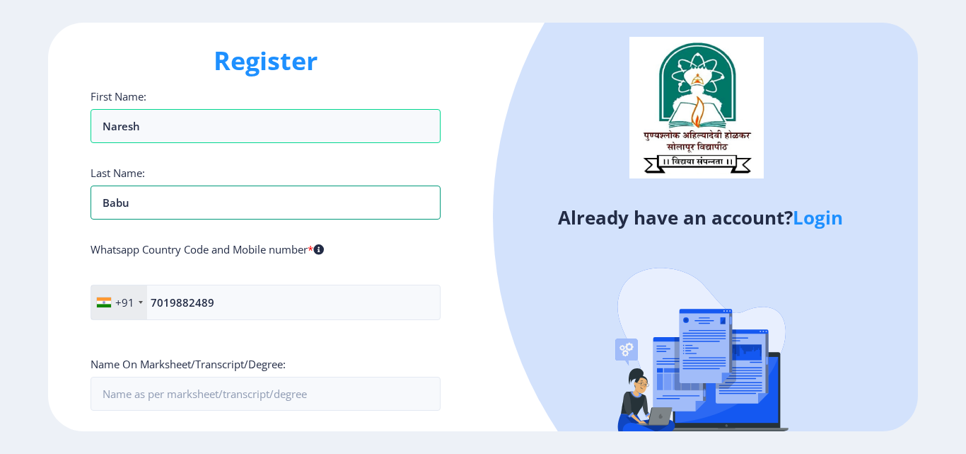
scroll to position [354, 0]
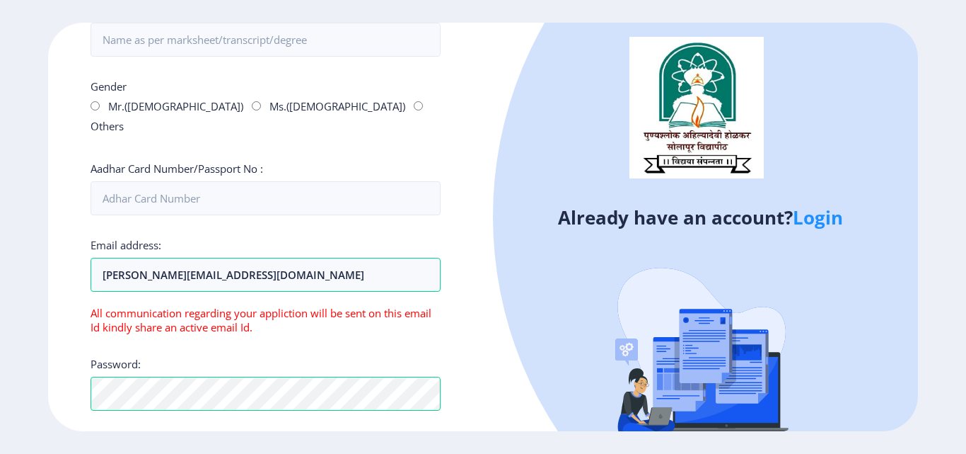
type input "Babu"
click at [94, 112] on div "Gender Mr.(Male) Ms.(Female) Others" at bounding box center [266, 108] width 350 height 59
click at [90, 108] on div "Register First Name: Naresh Last Name: Babu Whatsapp Country Code and Mobile nu…" at bounding box center [265, 227] width 435 height 408
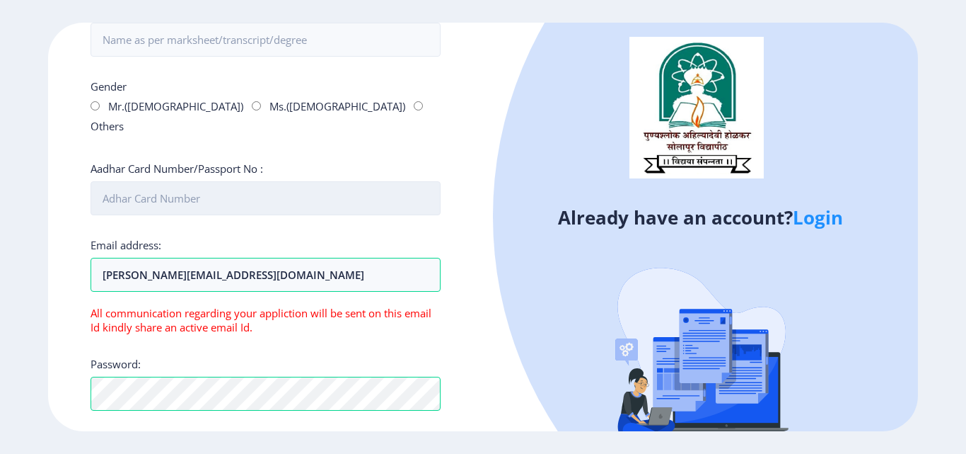
click at [187, 181] on input "Aadhar Card Number/Passport No :" at bounding box center [266, 198] width 350 height 34
type input "624612662796"
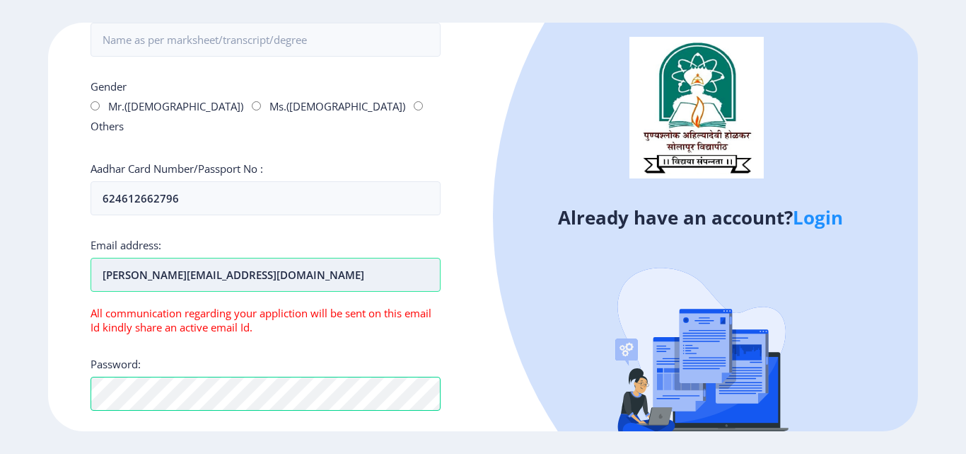
click at [279, 262] on input "[PERSON_NAME][EMAIL_ADDRESS][DOMAIN_NAME]" at bounding box center [266, 275] width 350 height 34
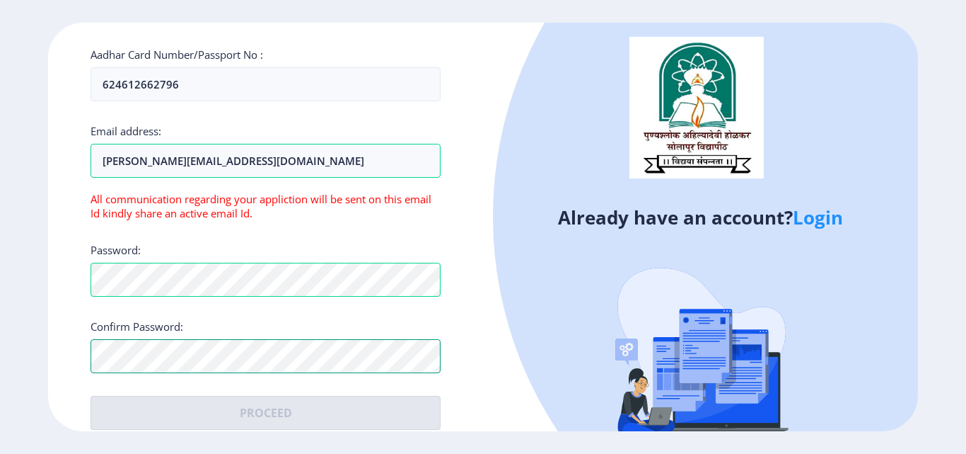
scroll to position [114, 0]
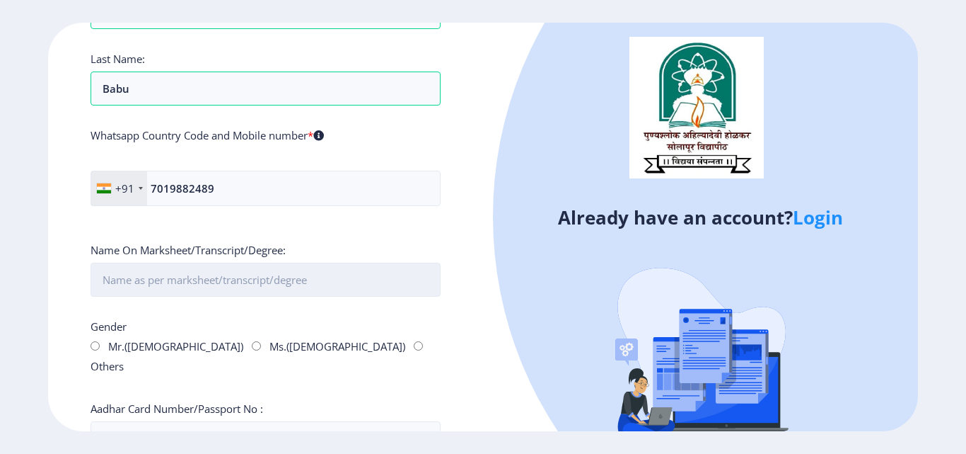
click at [208, 285] on input "First Name:" at bounding box center [266, 279] width 350 height 34
type input "Naresh"
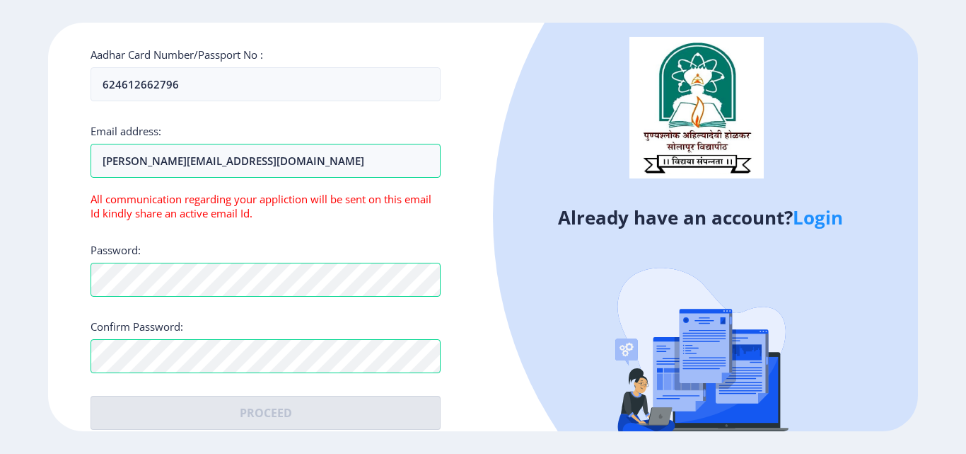
scroll to position [0, 0]
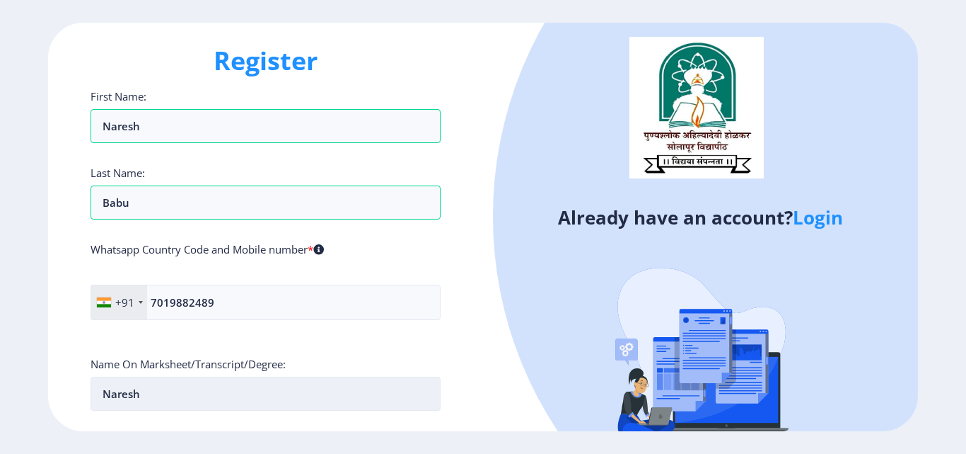
click at [185, 386] on input "Naresh" at bounding box center [266, 393] width 350 height 34
click at [166, 357] on label "Name On Marksheet/Transcript/Degree:" at bounding box center [188, 364] width 195 height 14
click at [166, 143] on input "Naresh" at bounding box center [266, 126] width 350 height 34
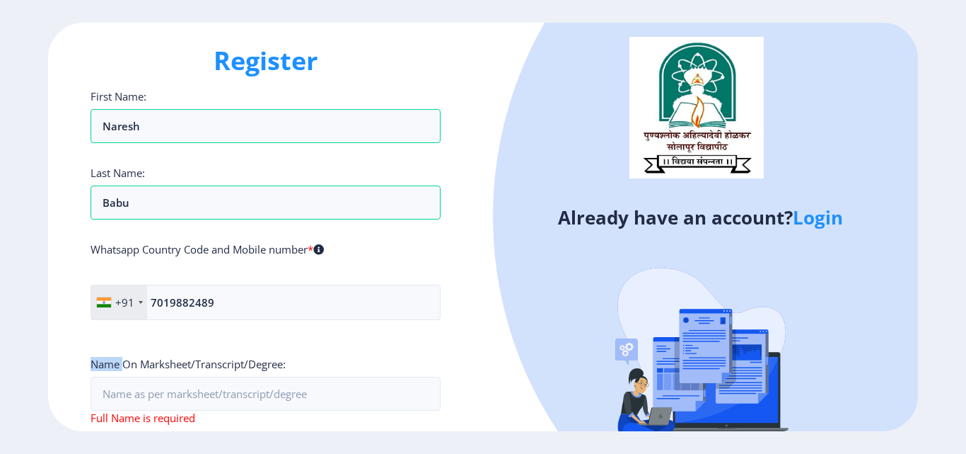
click at [166, 357] on label "Name On Marksheet/Transcript/Degree:" at bounding box center [188, 364] width 195 height 14
click at [166, 143] on input "Naresh" at bounding box center [266, 126] width 350 height 34
click at [163, 369] on label "Name On Marksheet/Transcript/Degree:" at bounding box center [188, 364] width 195 height 14
click at [163, 143] on input "Naresh" at bounding box center [266, 126] width 350 height 34
click at [163, 369] on label "Name On Marksheet/Transcript/Degree:" at bounding box center [188, 364] width 195 height 14
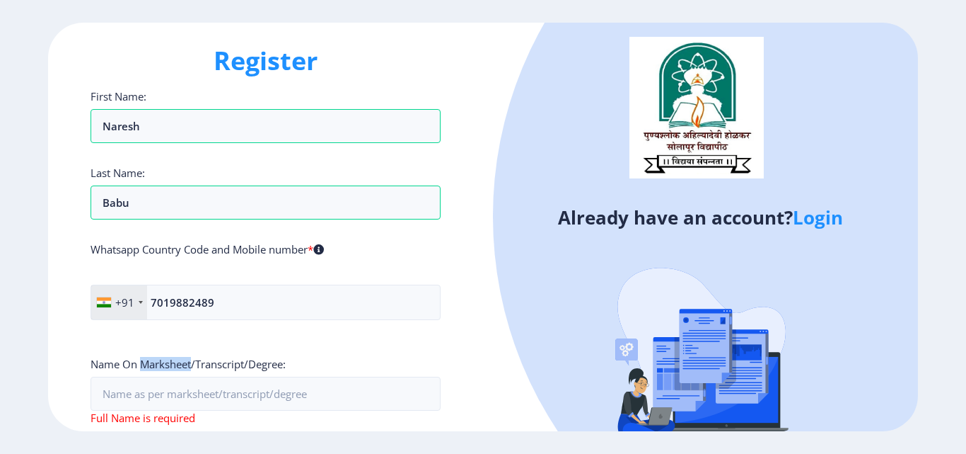
click at [163, 143] on input "Naresh" at bounding box center [266, 126] width 350 height 34
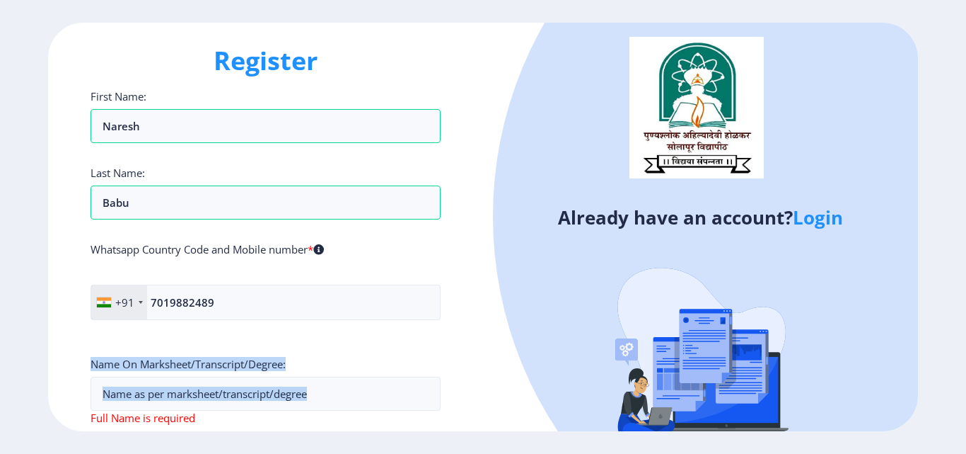
click at [163, 369] on label "Name On Marksheet/Transcript/Degree:" at bounding box center [188, 364] width 195 height 14
click at [163, 143] on input "Naresh" at bounding box center [266, 126] width 350 height 34
click at [165, 372] on div "Name On Marksheet/Transcript/Degree: Full Name is required" at bounding box center [266, 391] width 350 height 68
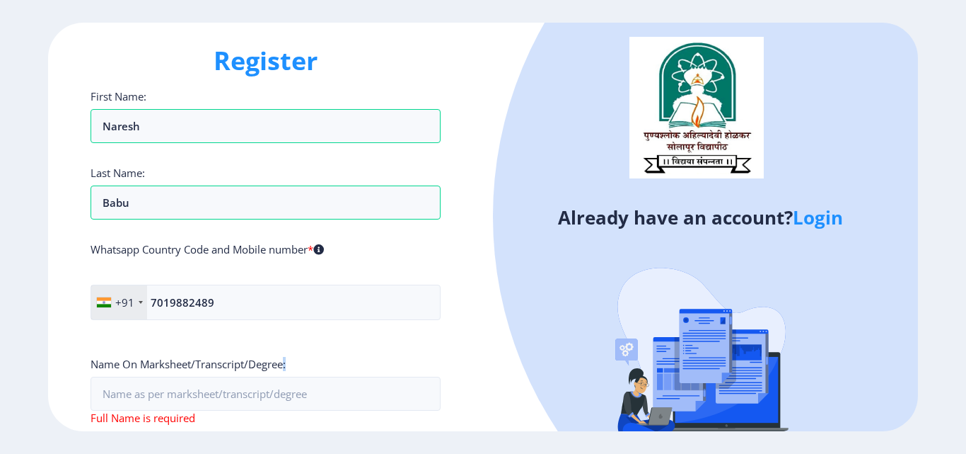
click at [165, 372] on div "Name On Marksheet/Transcript/Degree: Full Name is required" at bounding box center [266, 391] width 350 height 68
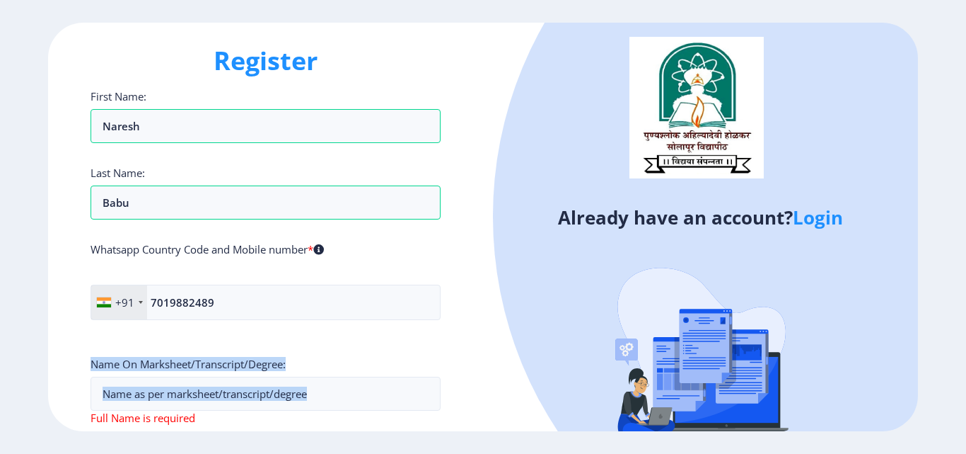
click at [165, 372] on div "Name On Marksheet/Transcript/Degree: Full Name is required" at bounding box center [266, 391] width 350 height 68
click at [168, 366] on label "Name On Marksheet/Transcript/Degree:" at bounding box center [188, 364] width 195 height 14
click at [168, 143] on input "Naresh" at bounding box center [266, 126] width 350 height 34
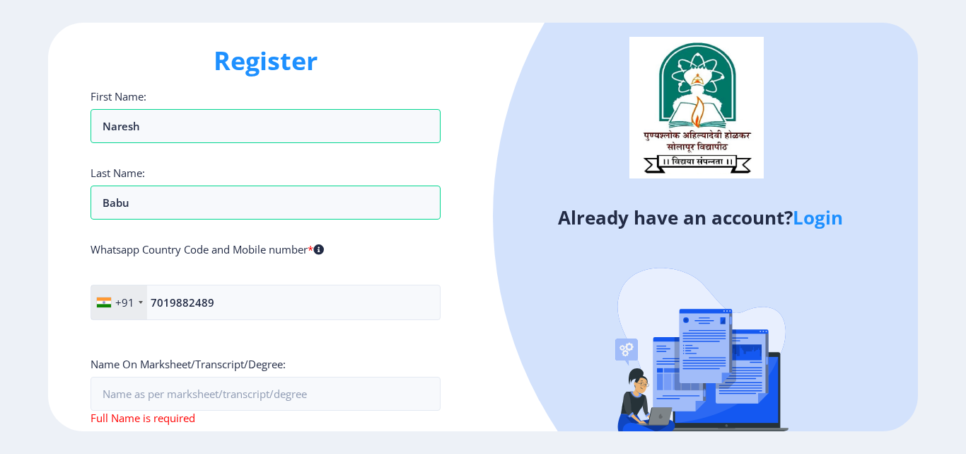
click at [153, 360] on label "Name On Marksheet/Transcript/Degree:" at bounding box center [188, 364] width 195 height 14
click at [153, 143] on input "Naresh" at bounding box center [266, 126] width 350 height 34
click at [153, 360] on label "Name On Marksheet/Transcript/Degree:" at bounding box center [188, 364] width 195 height 14
click at [153, 143] on input "Naresh" at bounding box center [266, 126] width 350 height 34
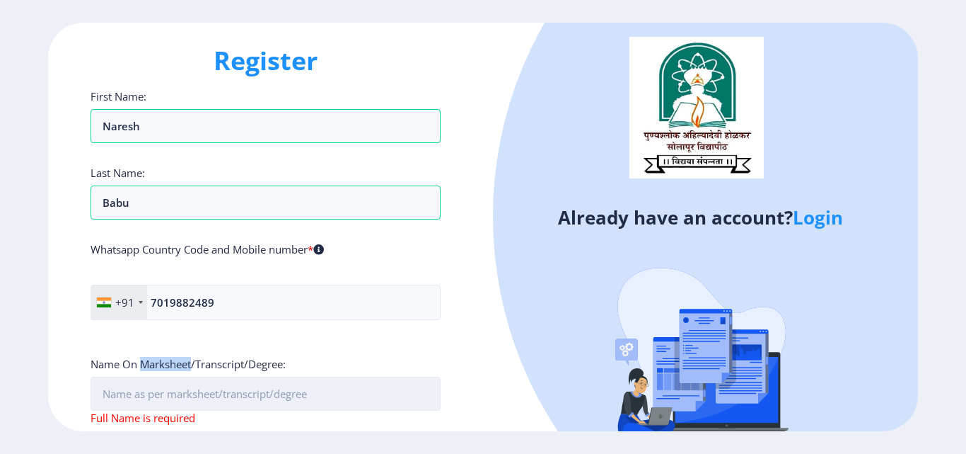
copy label "Marksheet"
click at [183, 394] on input "First Name:" at bounding box center [266, 393] width 350 height 34
paste input "Marksheet"
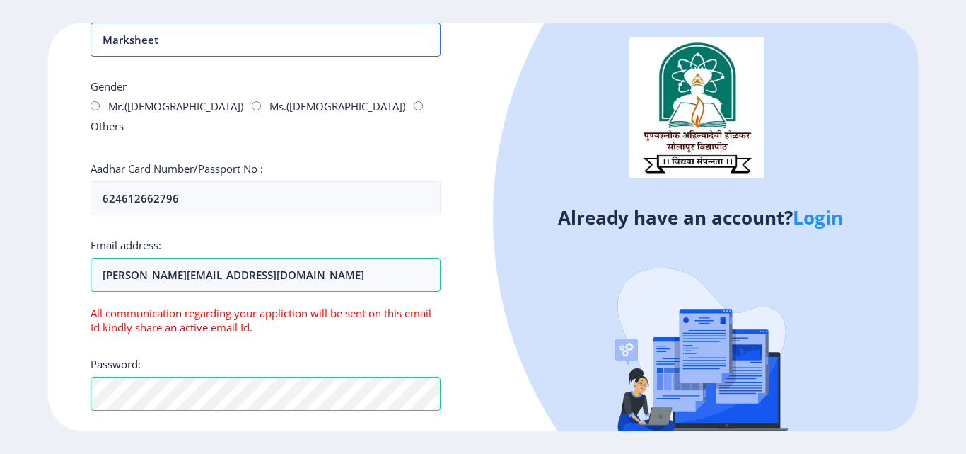
scroll to position [468, 0]
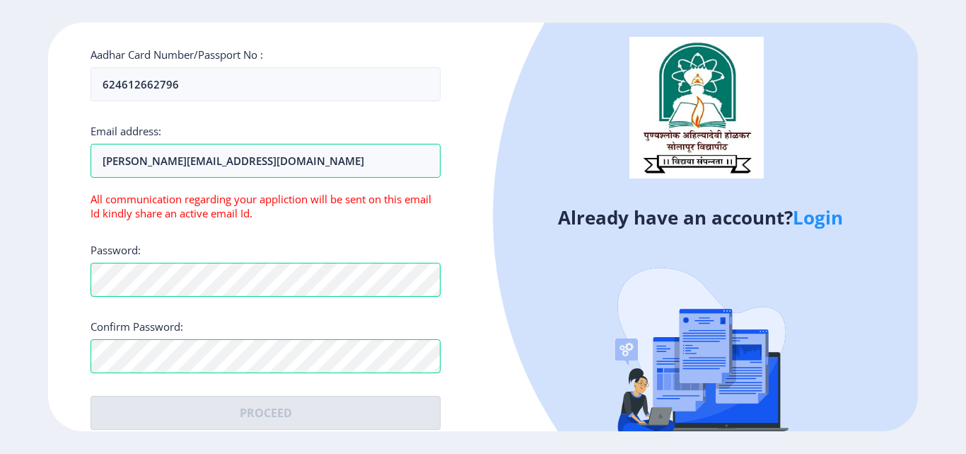
type input "Marksheet"
click at [101, 145] on input "[PERSON_NAME][EMAIL_ADDRESS][DOMAIN_NAME]" at bounding box center [266, 161] width 350 height 34
click at [383, 144] on input "[PERSON_NAME][EMAIL_ADDRESS][DOMAIN_NAME]" at bounding box center [266, 161] width 350 height 34
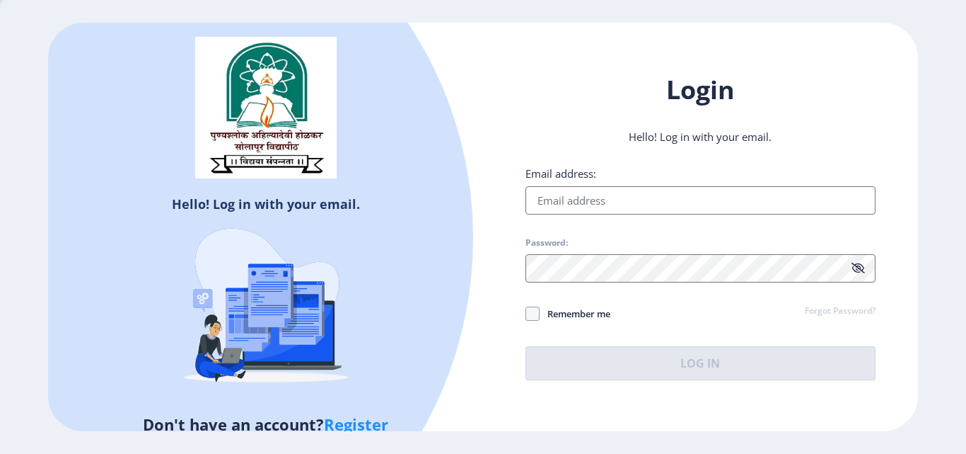
type input "[PERSON_NAME][EMAIL_ADDRESS][DOMAIN_NAME]"
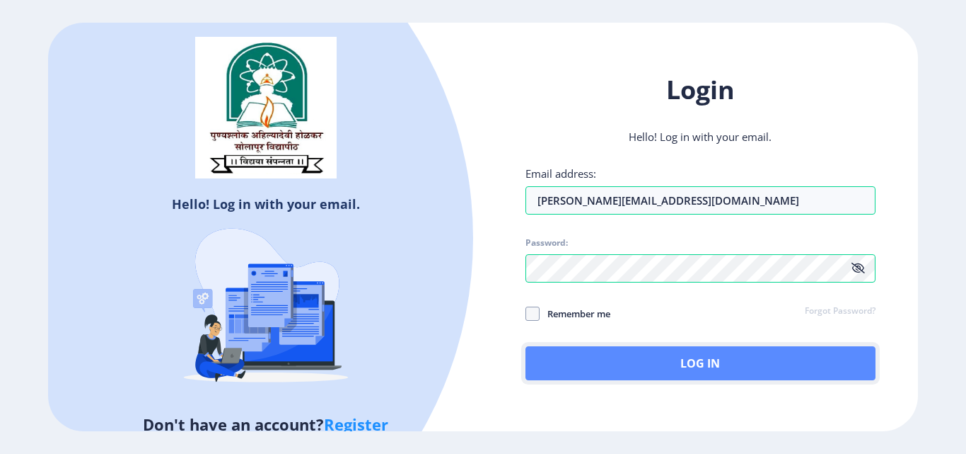
click at [700, 359] on button "Log In" at bounding box center [701, 363] width 350 height 34
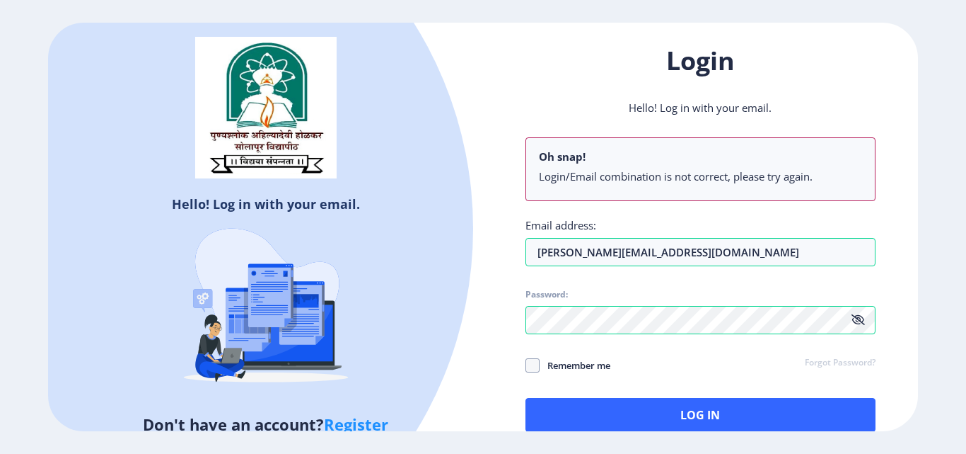
click at [355, 425] on link "Register" at bounding box center [356, 423] width 64 height 21
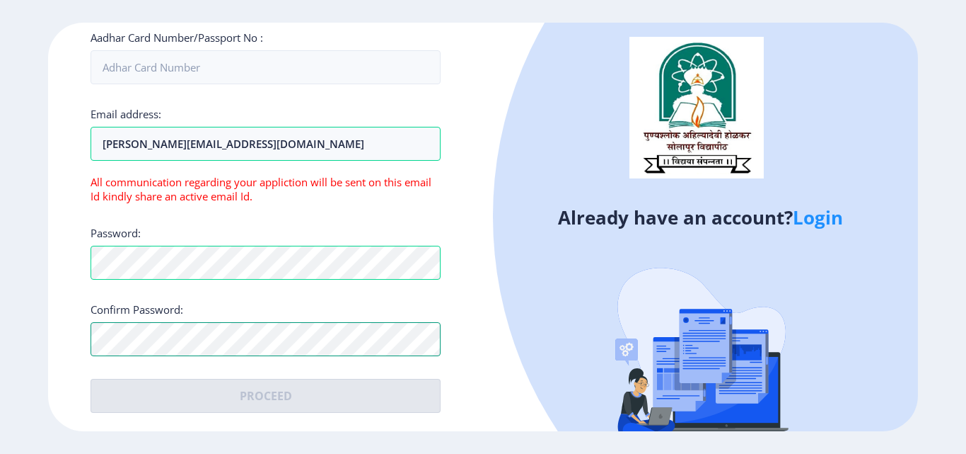
scroll to position [468, 0]
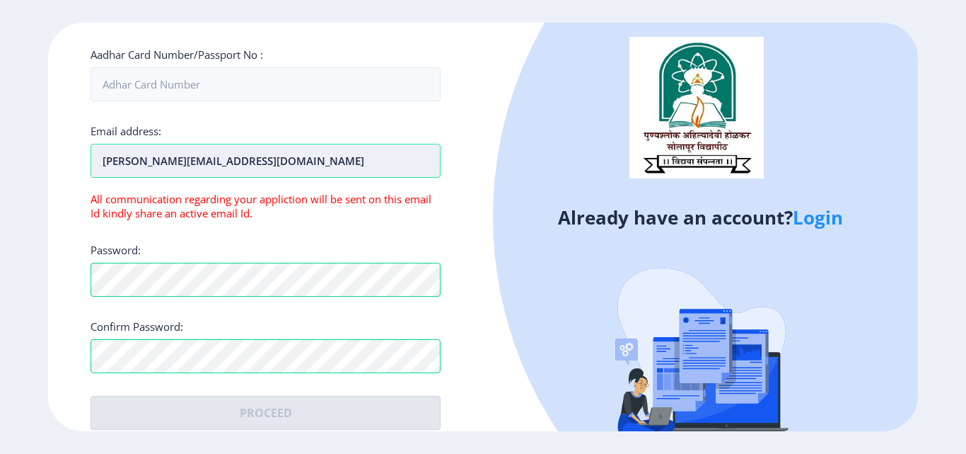
click at [279, 144] on input "[PERSON_NAME][EMAIL_ADDRESS][DOMAIN_NAME]" at bounding box center [266, 161] width 350 height 34
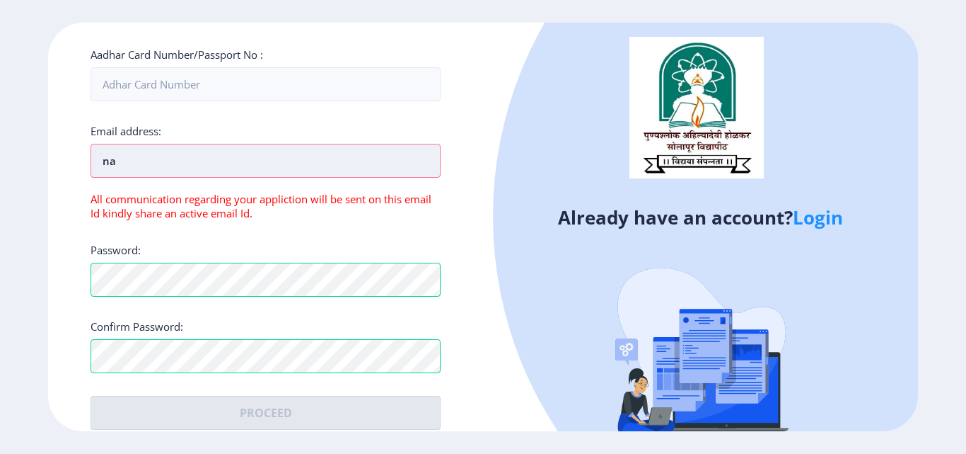
type input "n"
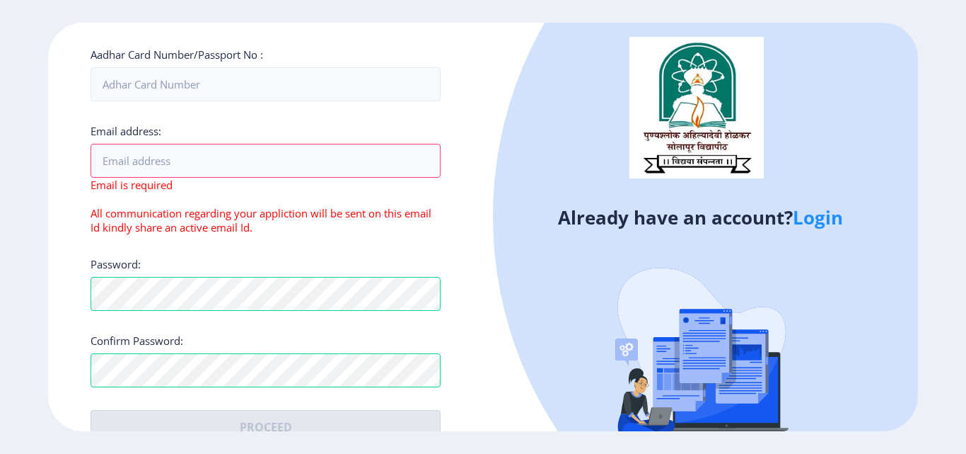
click at [105, 206] on span "All communication regarding your appliction will be sent on this email Id kindl…" at bounding box center [261, 220] width 341 height 28
click at [184, 146] on input "Email address:" at bounding box center [266, 161] width 350 height 34
type input "[PERSON_NAME][EMAIL_ADDRESS][DOMAIN_NAME]"
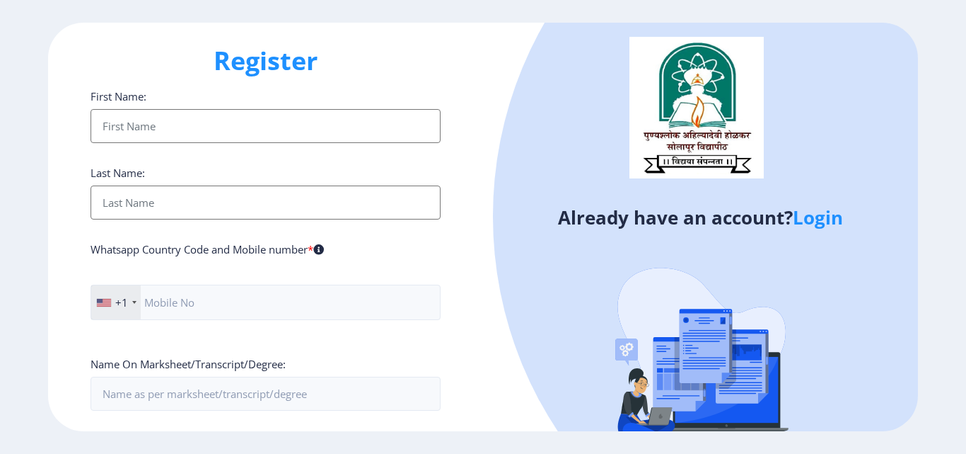
scroll to position [354, 0]
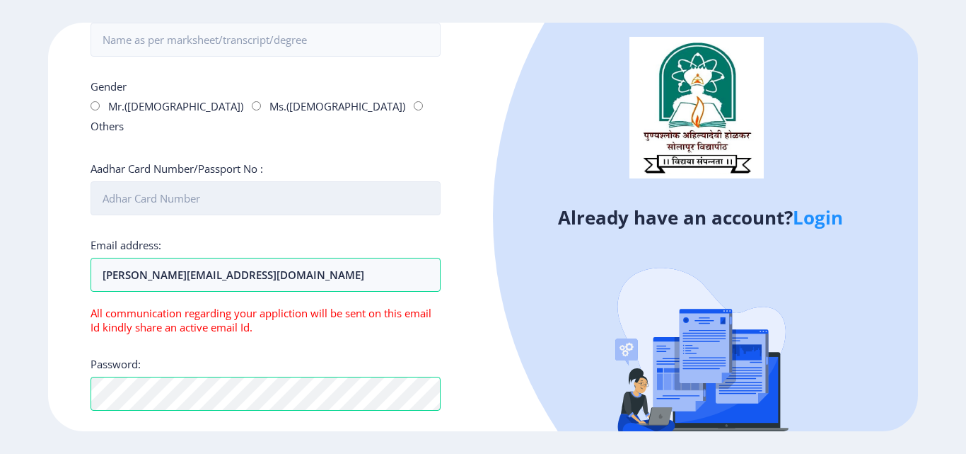
click at [207, 181] on input "Aadhar Card Number/Passport No :" at bounding box center [266, 198] width 350 height 34
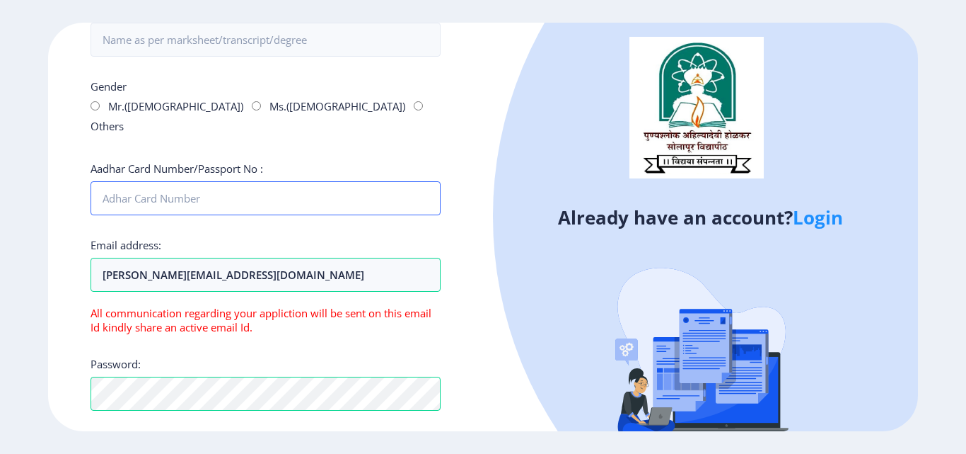
type input "624612662796"
click at [95, 105] on input "Mr.([DEMOGRAPHIC_DATA])" at bounding box center [95, 105] width 9 height 9
radio input "true"
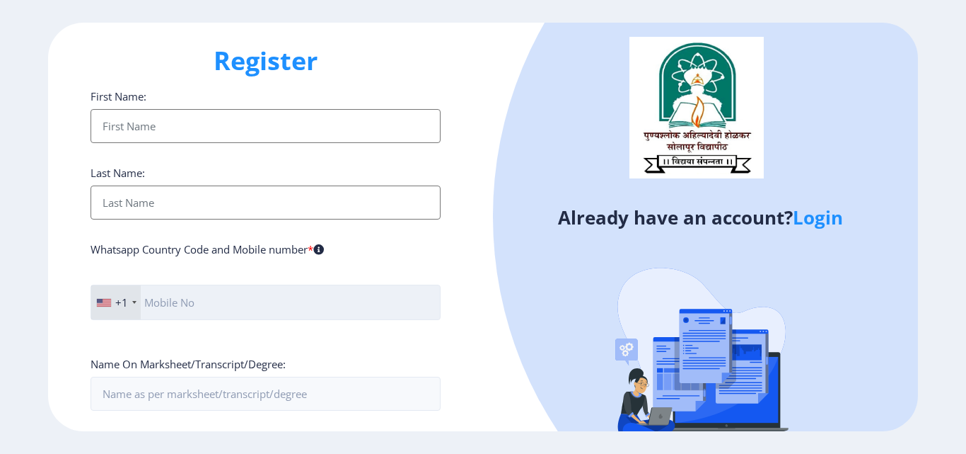
click at [242, 306] on input "text" at bounding box center [266, 301] width 350 height 35
click at [207, 112] on input "First Name:" at bounding box center [266, 126] width 350 height 34
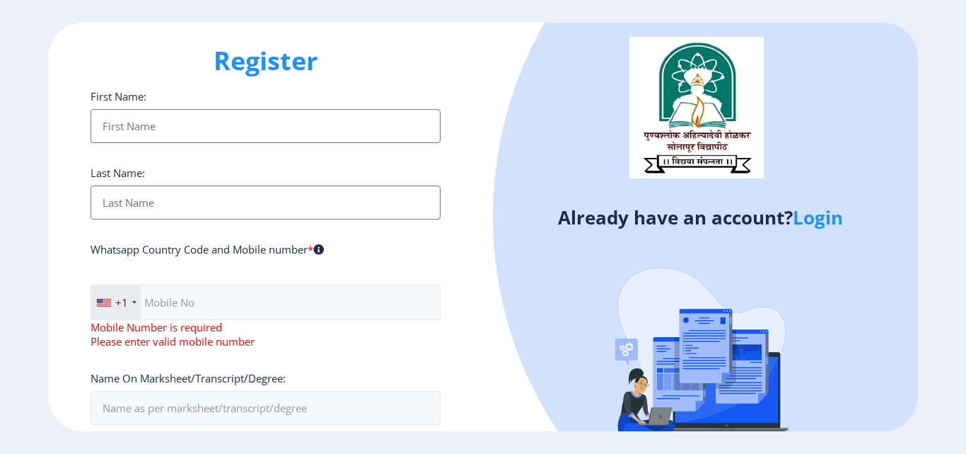
type input "Naresh"
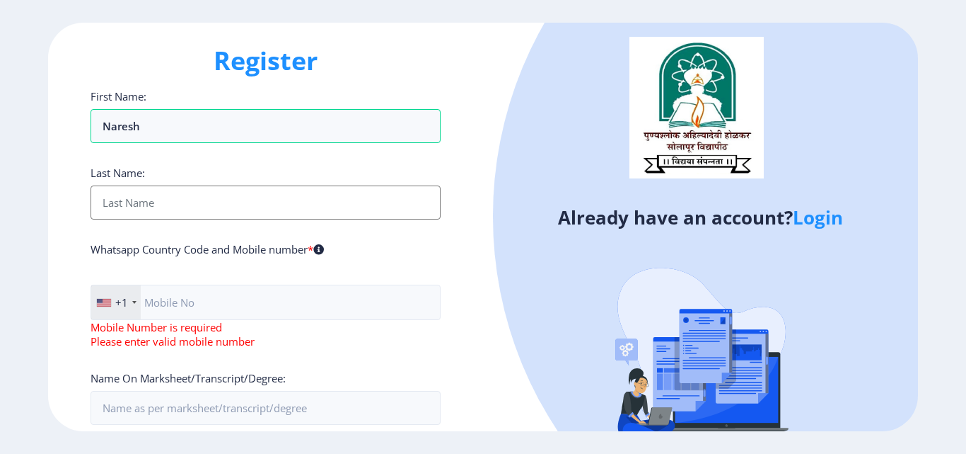
click at [205, 202] on input "First Name:" at bounding box center [266, 202] width 350 height 34
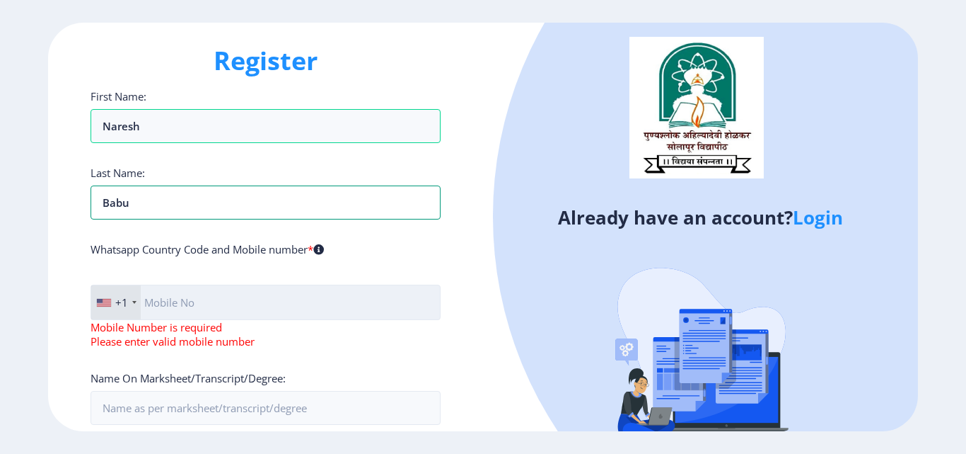
type input "Babu"
click at [241, 303] on input "text" at bounding box center [266, 301] width 350 height 35
click at [275, 301] on input "text" at bounding box center [266, 301] width 350 height 35
click at [133, 304] on div "+1" at bounding box center [116, 302] width 50 height 34
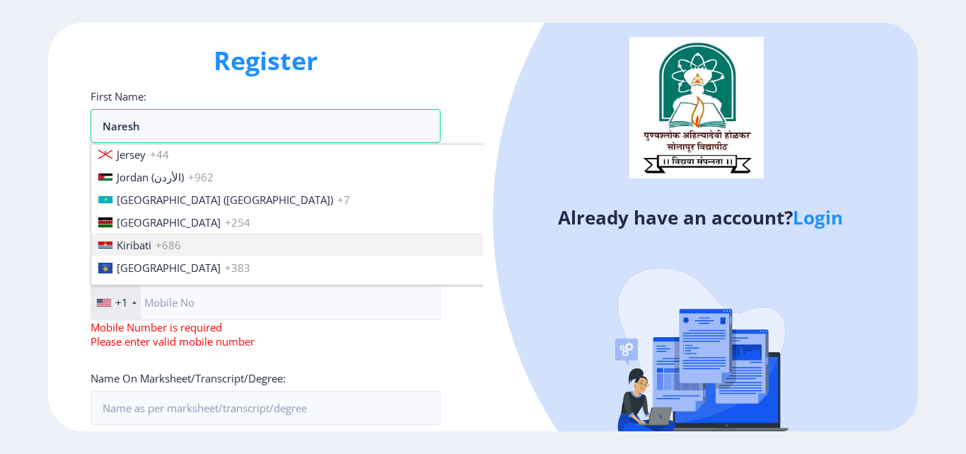
scroll to position [2123, 0]
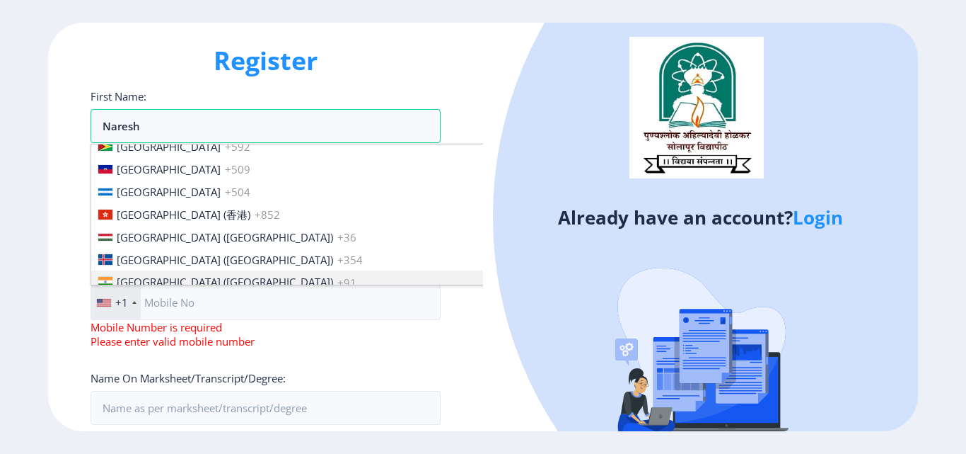
click at [151, 284] on span "[GEOGRAPHIC_DATA] ([GEOGRAPHIC_DATA])" at bounding box center [225, 282] width 216 height 14
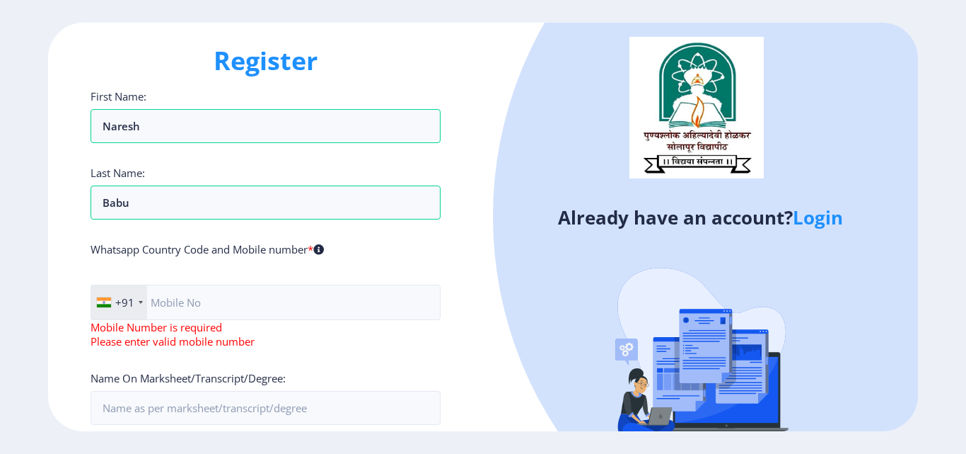
click at [257, 299] on input "text" at bounding box center [266, 301] width 350 height 35
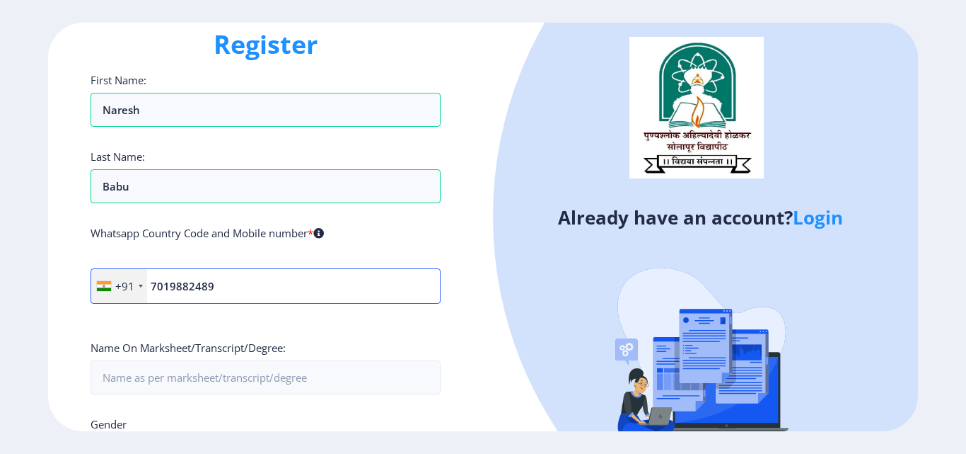
scroll to position [0, 0]
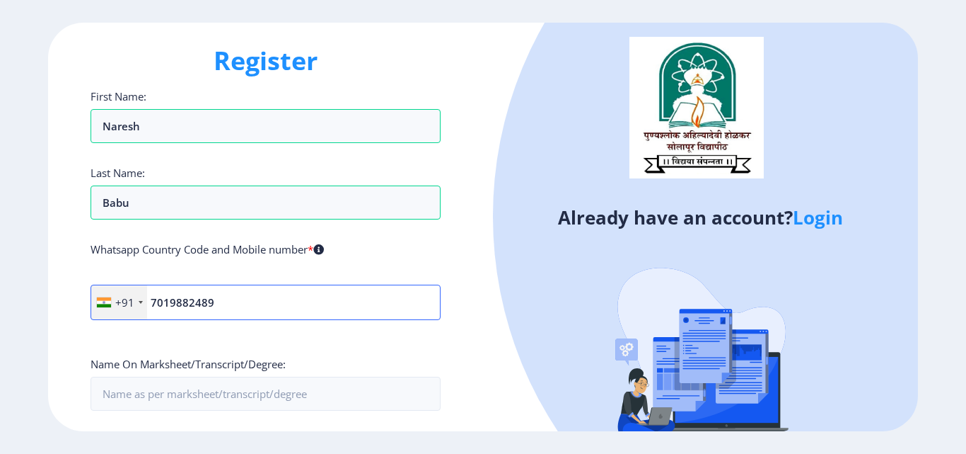
type input "7019882489"
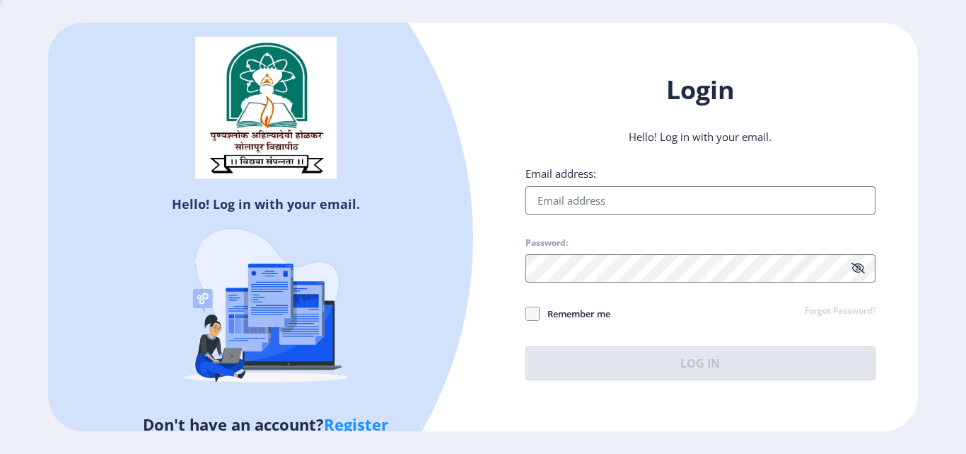
type input "[PERSON_NAME][EMAIL_ADDRESS][DOMAIN_NAME]"
click at [351, 424] on link "Register" at bounding box center [356, 423] width 64 height 21
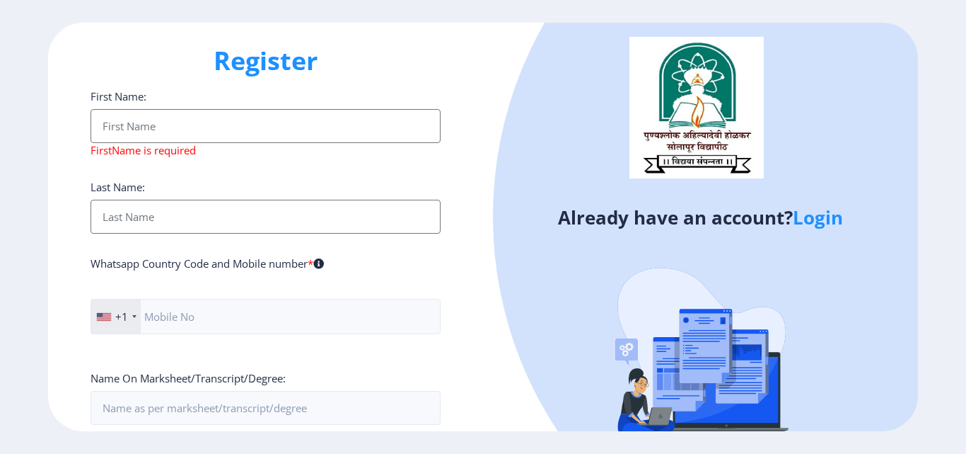
click at [187, 108] on div "First Name: FirstName is required" at bounding box center [266, 123] width 350 height 68
click at [191, 121] on input "First Name:" at bounding box center [266, 126] width 350 height 34
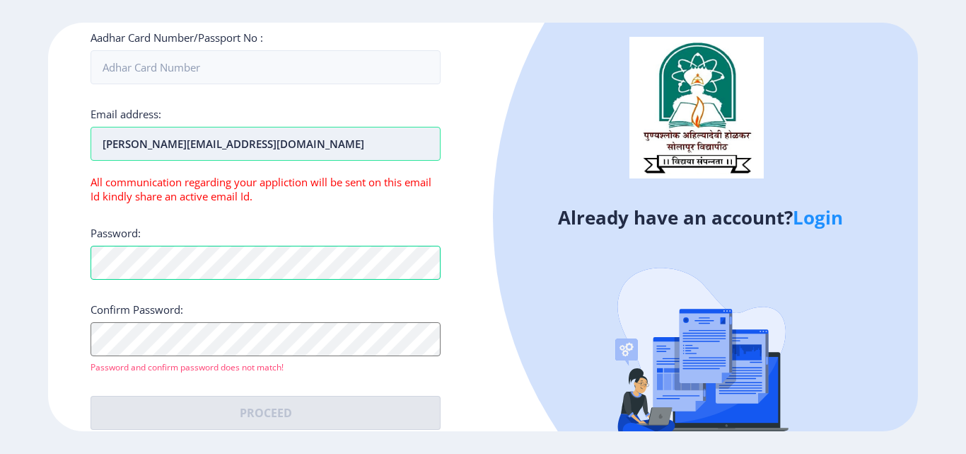
click at [308, 127] on input "[PERSON_NAME][EMAIL_ADDRESS][DOMAIN_NAME]" at bounding box center [266, 144] width 350 height 34
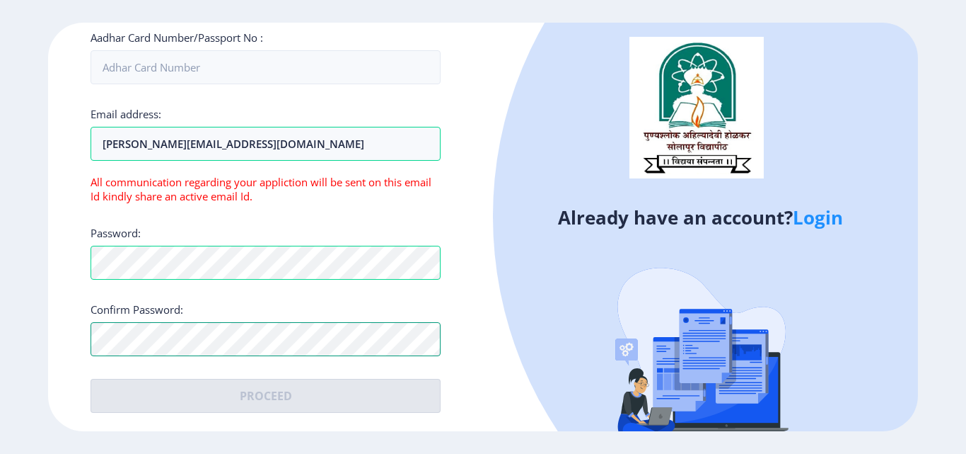
scroll to position [482, 0]
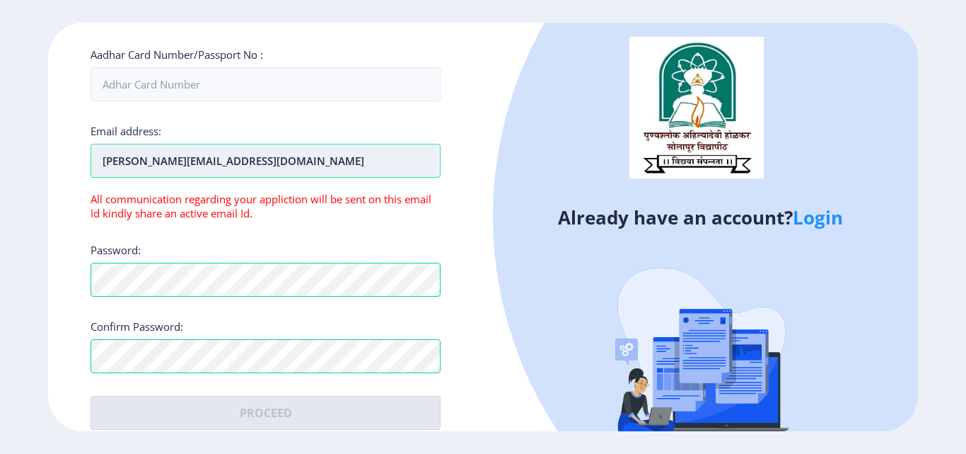
click at [291, 144] on input "[PERSON_NAME][EMAIL_ADDRESS][DOMAIN_NAME]" at bounding box center [266, 161] width 350 height 34
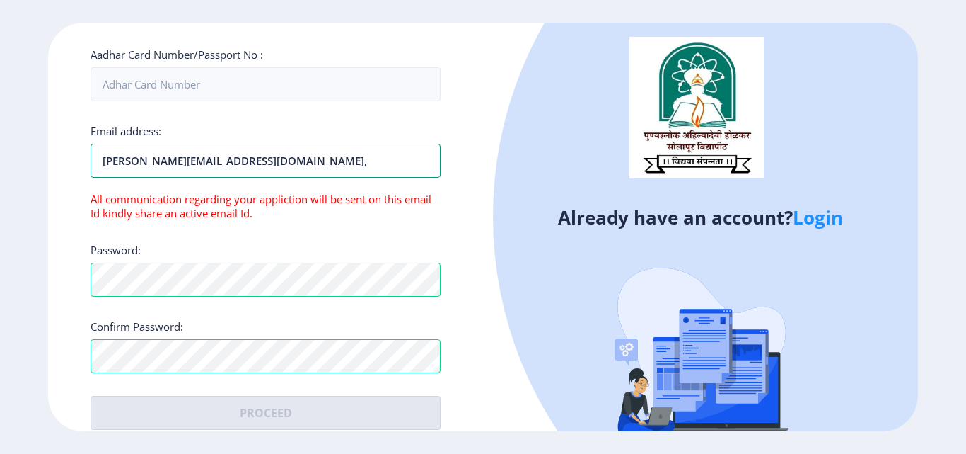
paste input "[EMAIL_ADDRESS][DOMAIN_NAME]"
type input "nareshbabu.v@iscreening.in,iscreeningconfirmation@gmail.com"
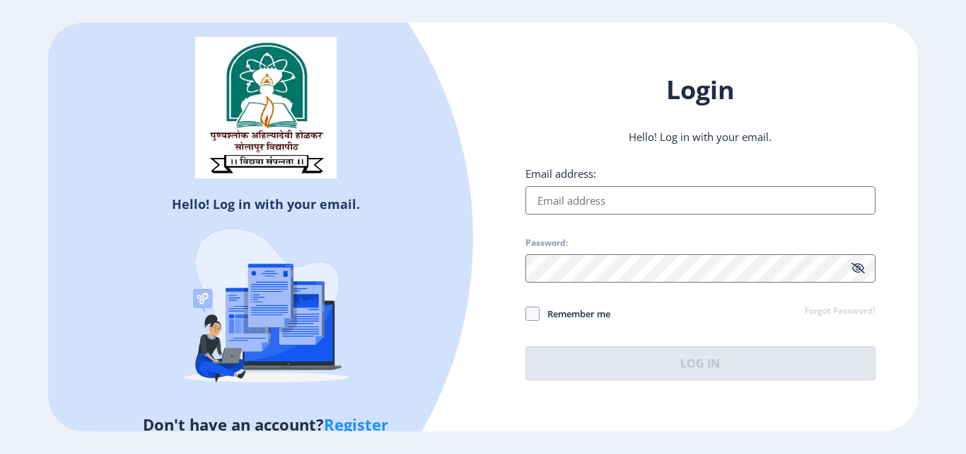
type input "[PERSON_NAME][EMAIL_ADDRESS][DOMAIN_NAME]"
click at [362, 428] on link "Register" at bounding box center [356, 423] width 64 height 21
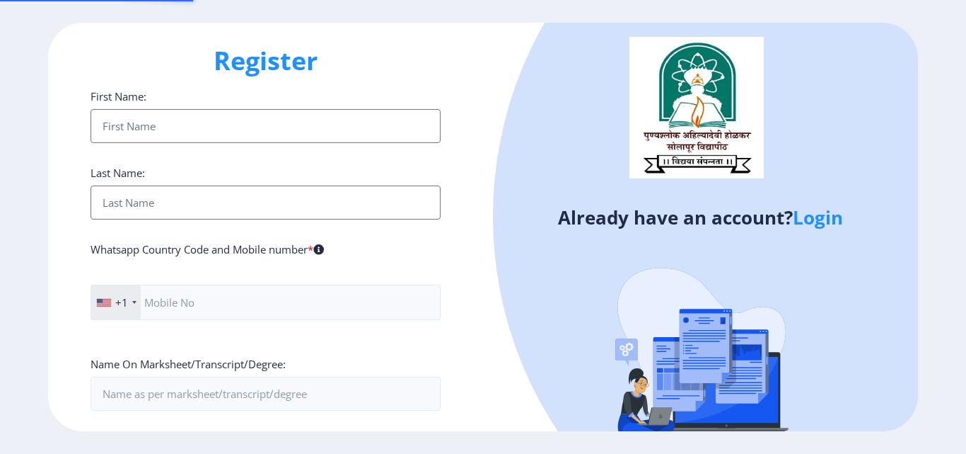
type input "[PERSON_NAME][EMAIL_ADDRESS][DOMAIN_NAME]"
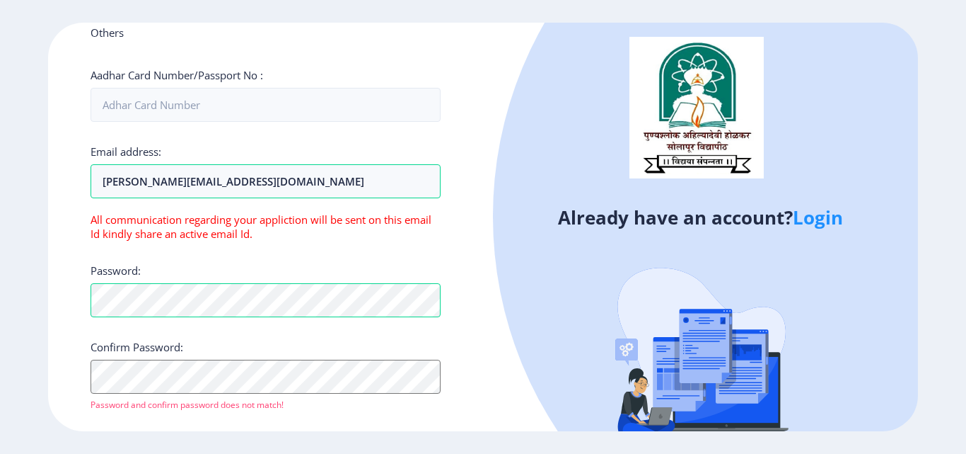
scroll to position [485, 0]
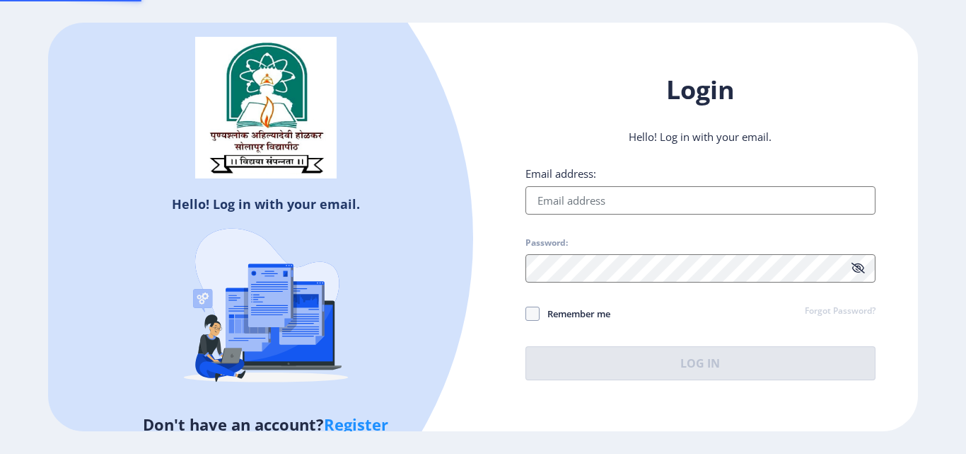
type input "[PERSON_NAME][EMAIL_ADDRESS][DOMAIN_NAME]"
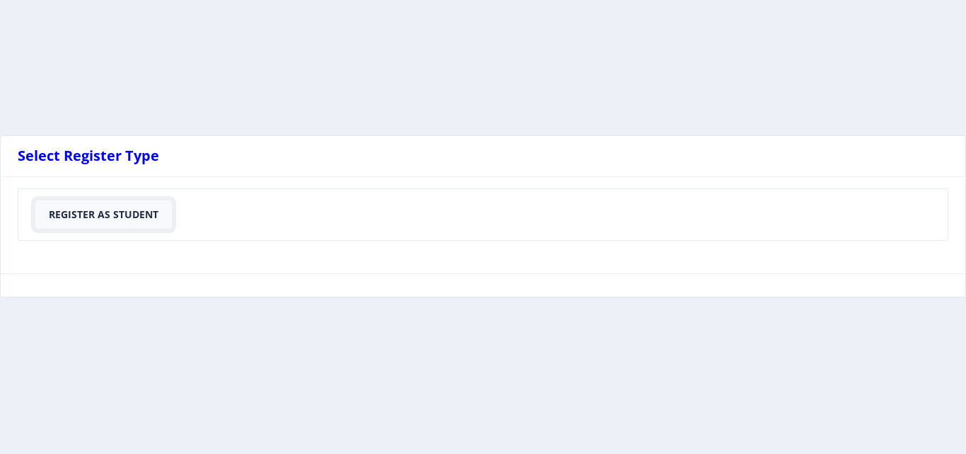
click at [116, 215] on button "Register As Student" at bounding box center [103, 214] width 137 height 28
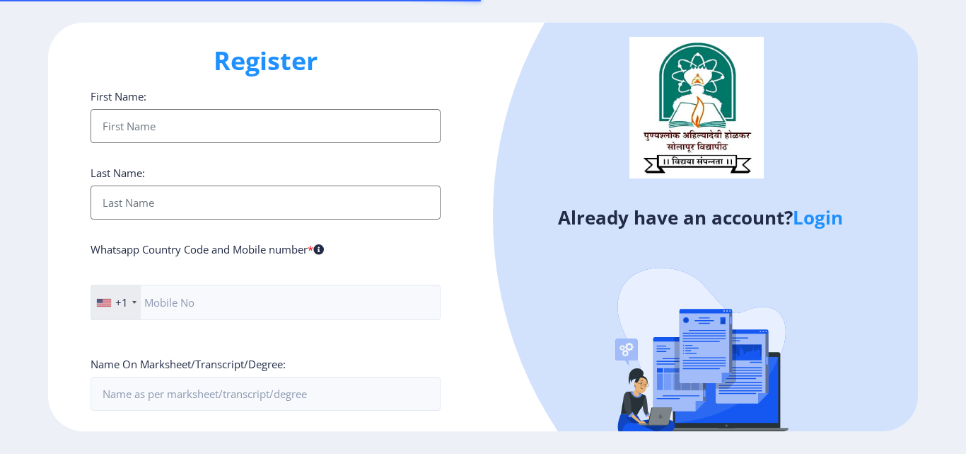
type input "[PERSON_NAME][EMAIL_ADDRESS][DOMAIN_NAME]"
